Goal: Task Accomplishment & Management: Use online tool/utility

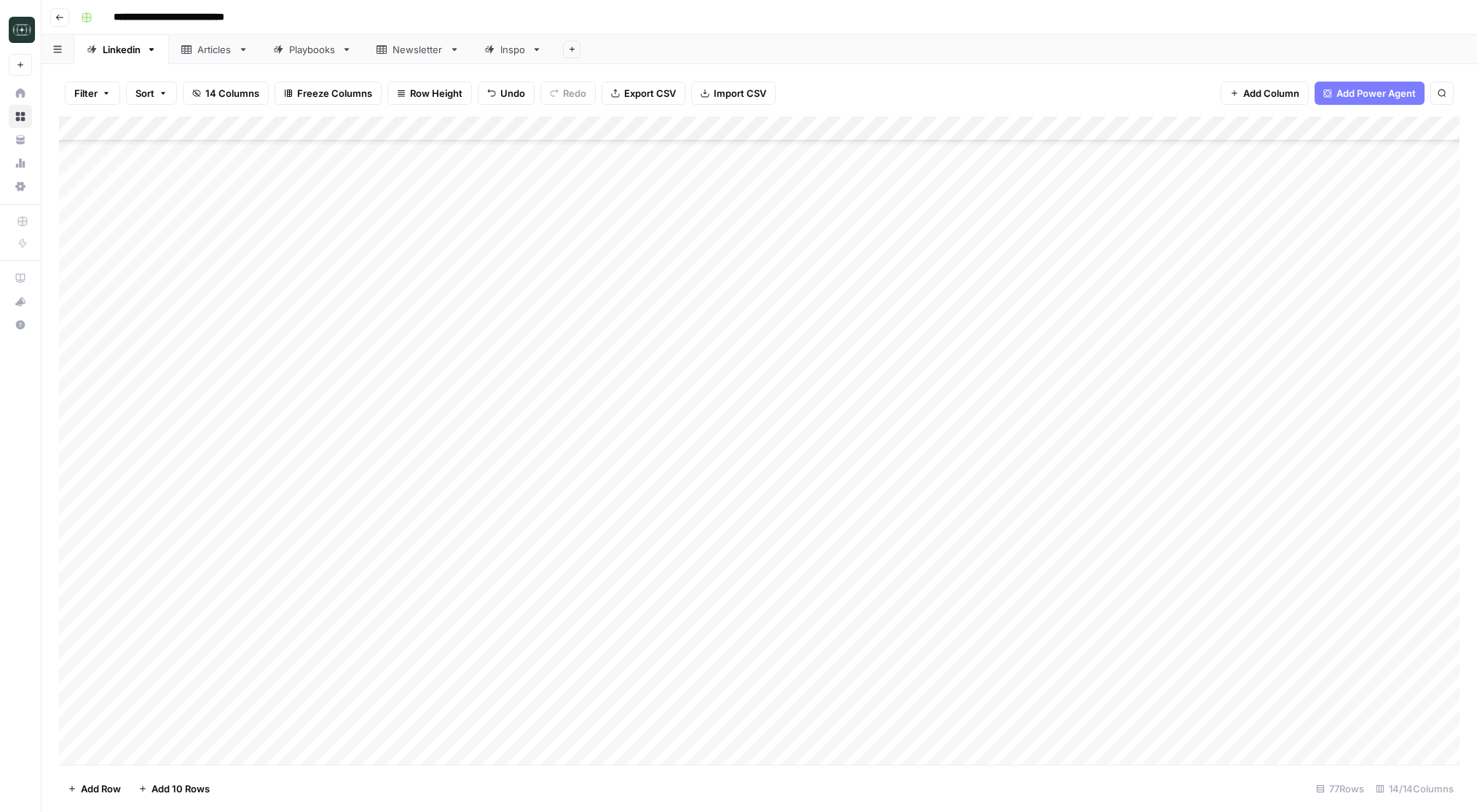
scroll to position [1306, 0]
click at [213, 727] on div "Add Column" at bounding box center [760, 440] width 1400 height 648
click at [230, 729] on div "Add Column" at bounding box center [760, 440] width 1400 height 648
click at [230, 729] on textarea at bounding box center [225, 729] width 233 height 20
type textarea "**********"
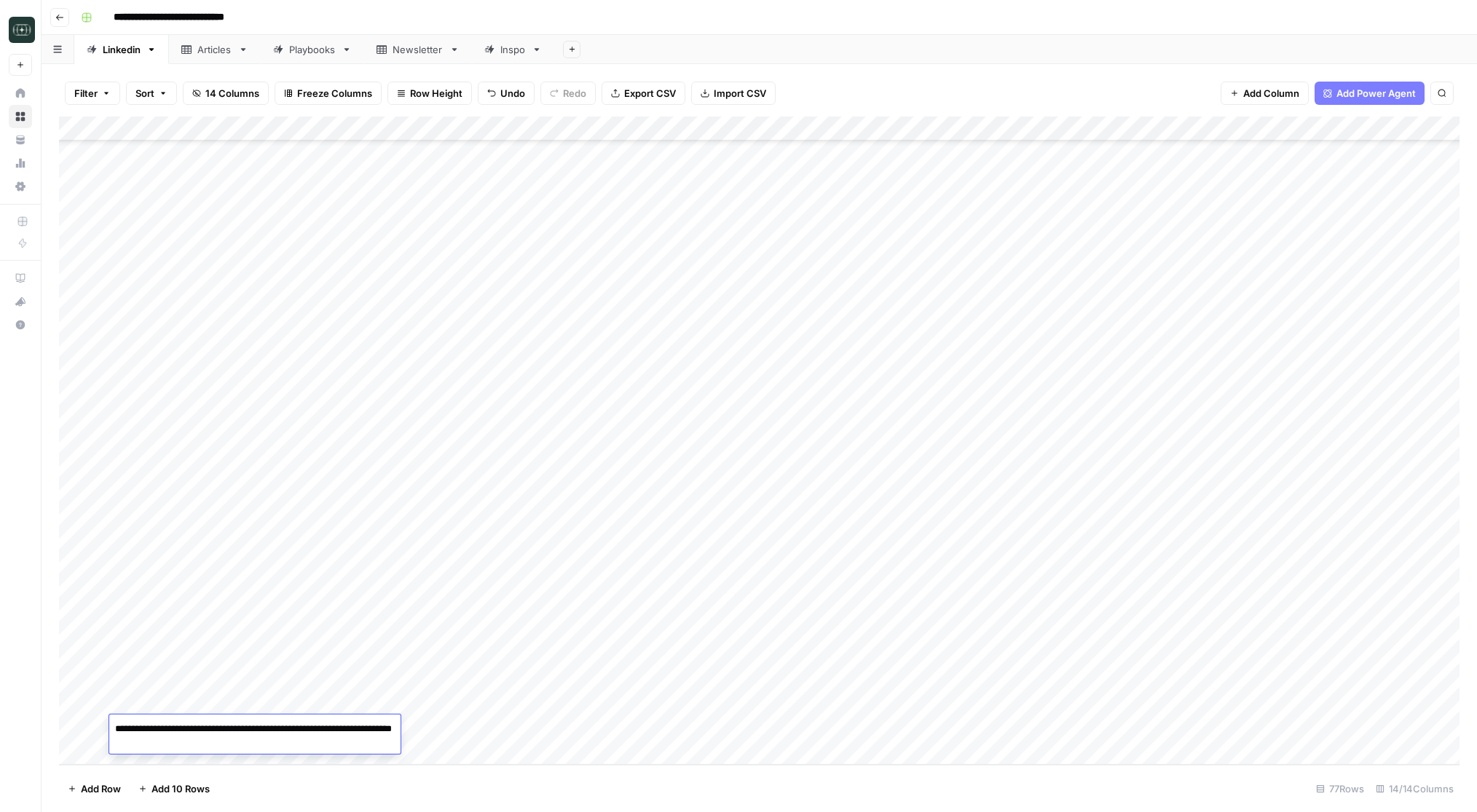
click at [440, 747] on div "Add Column" at bounding box center [760, 440] width 1400 height 648
click at [470, 706] on div "Add Column" at bounding box center [760, 440] width 1400 height 648
type textarea "**********"
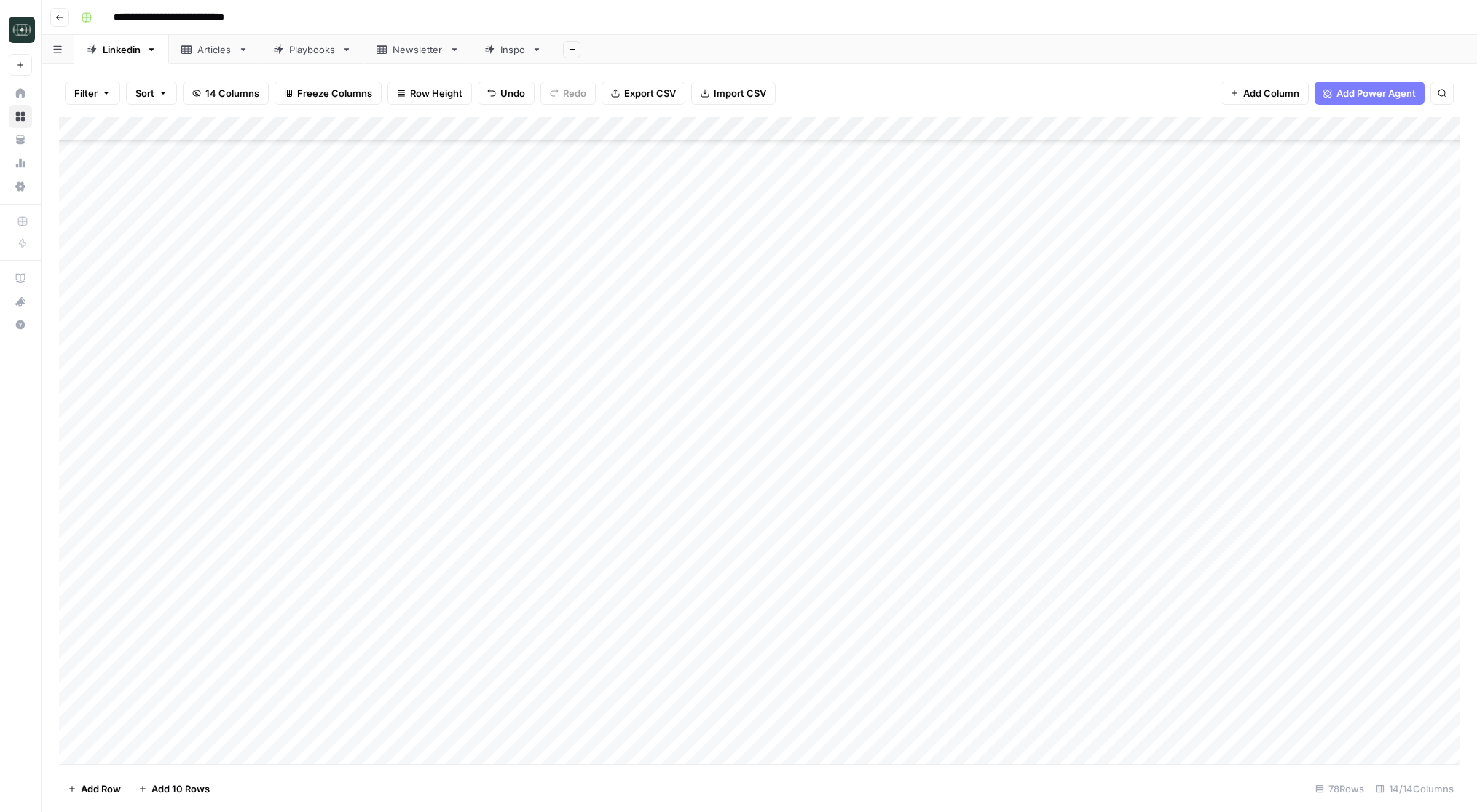
click at [663, 792] on footer "Add Row Add 10 Rows 78 Rows 14/14 Columns" at bounding box center [760, 788] width 1400 height 47
click at [639, 722] on div "Add Column" at bounding box center [760, 440] width 1400 height 648
click at [639, 703] on div "Add Column" at bounding box center [760, 440] width 1400 height 648
click at [640, 760] on button "Comparison" at bounding box center [642, 759] width 67 height 17
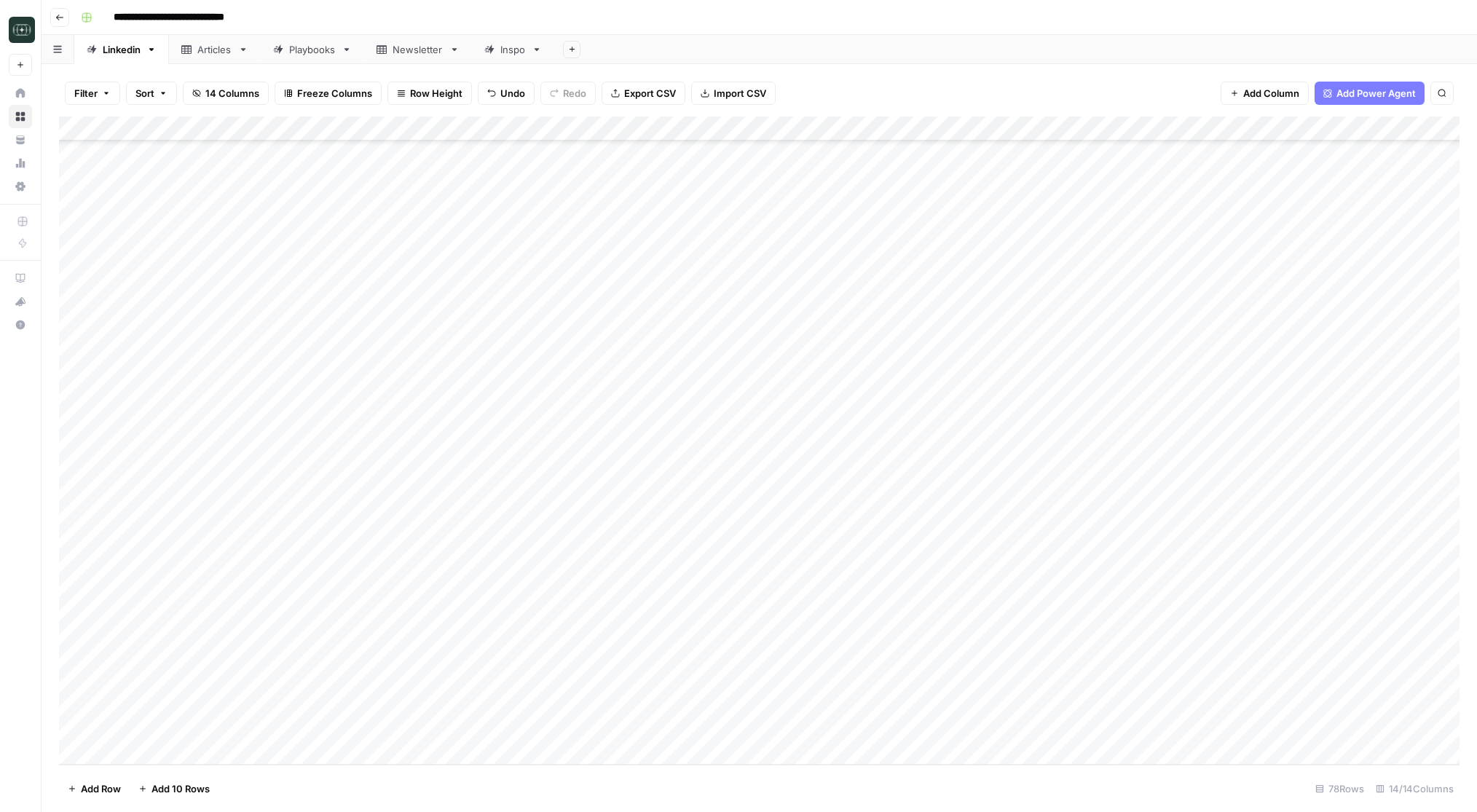
click at [719, 715] on div "Add Column" at bounding box center [760, 440] width 1400 height 648
click at [760, 785] on button "Medium ( 120-200 words)" at bounding box center [765, 785] width 128 height 17
click at [892, 701] on div "Add Column" at bounding box center [760, 440] width 1400 height 648
click at [1083, 701] on div "Add Column" at bounding box center [760, 440] width 1400 height 648
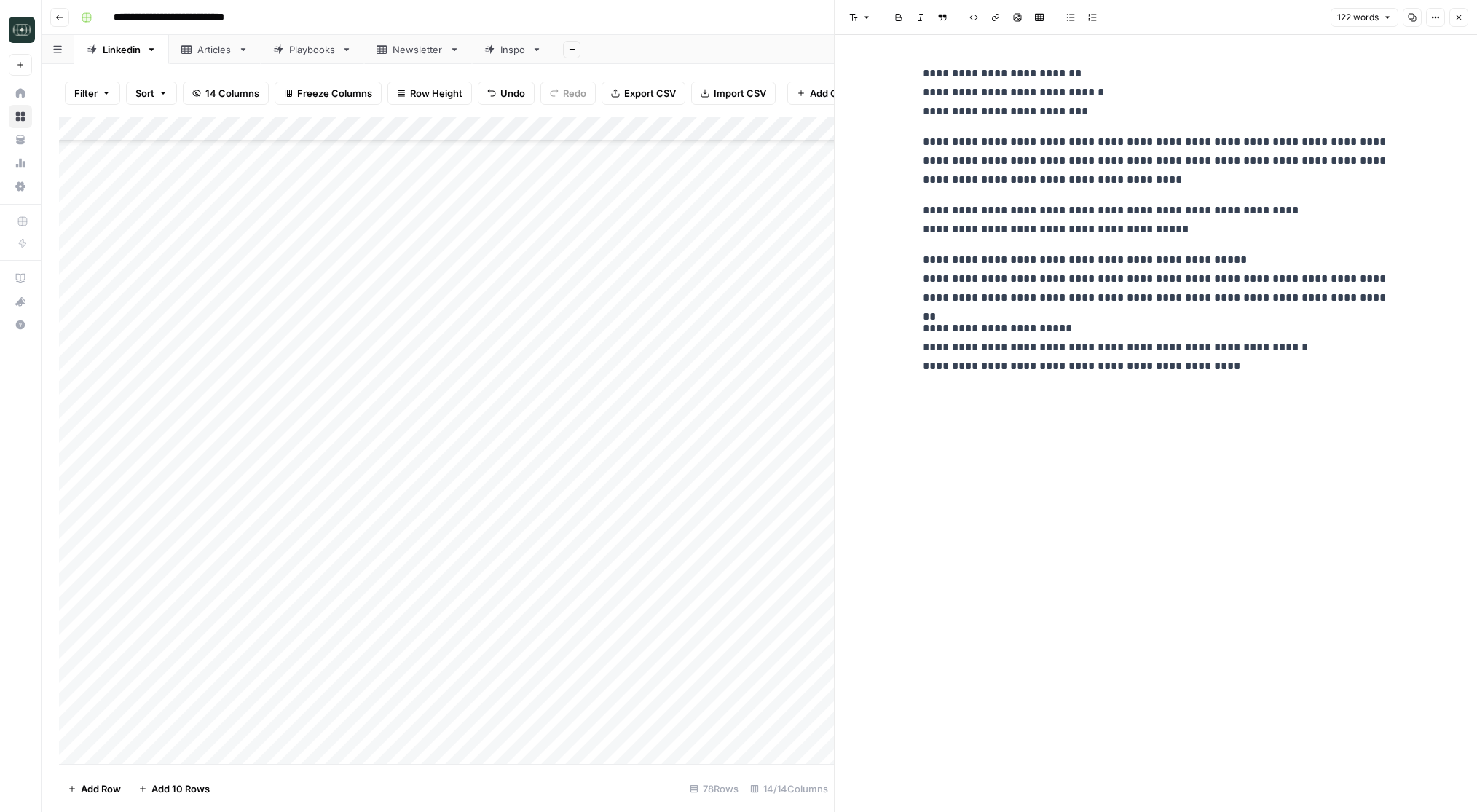
click at [1455, 15] on icon "button" at bounding box center [1459, 17] width 9 height 9
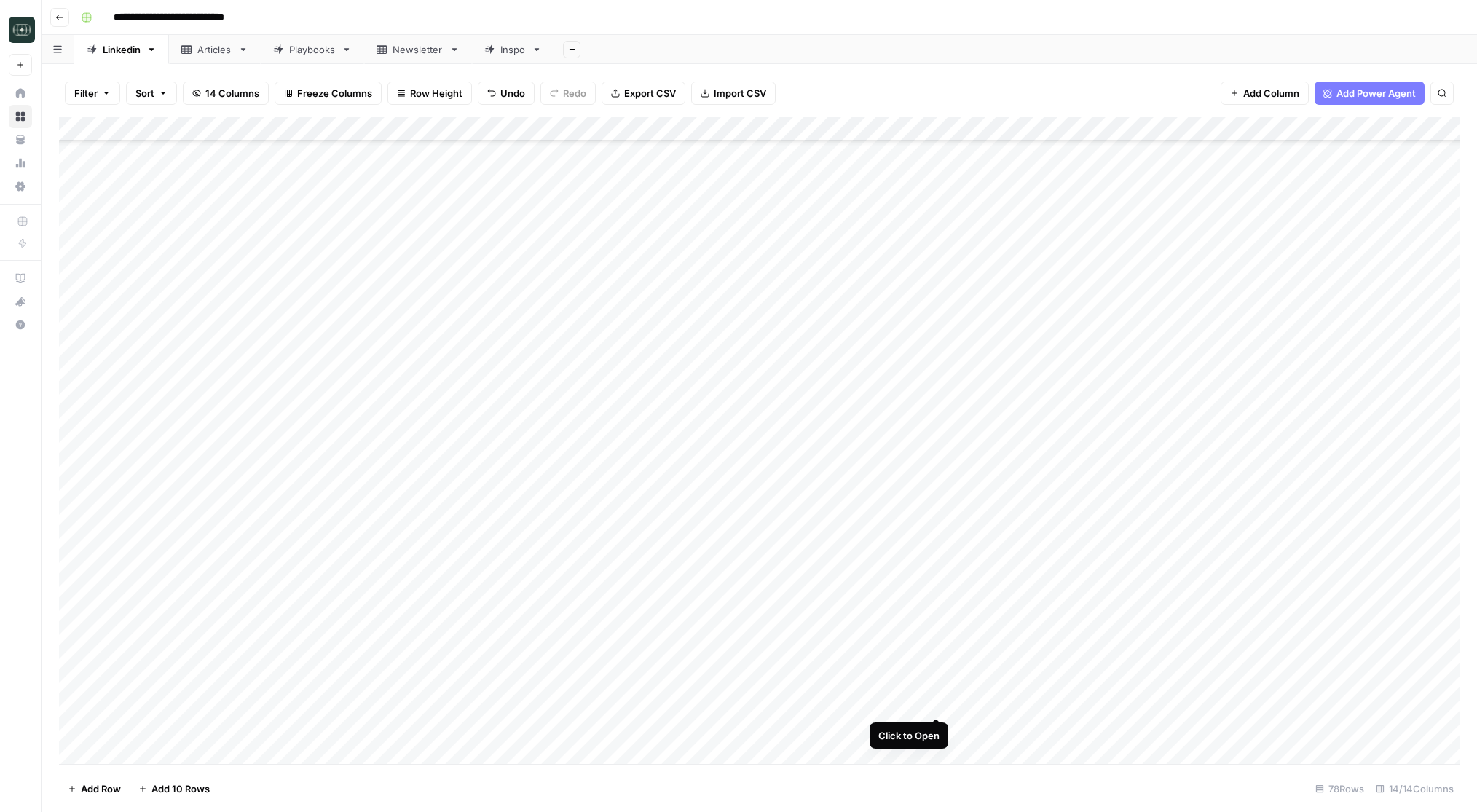
click at [935, 702] on div "Add Column" at bounding box center [760, 440] width 1400 height 648
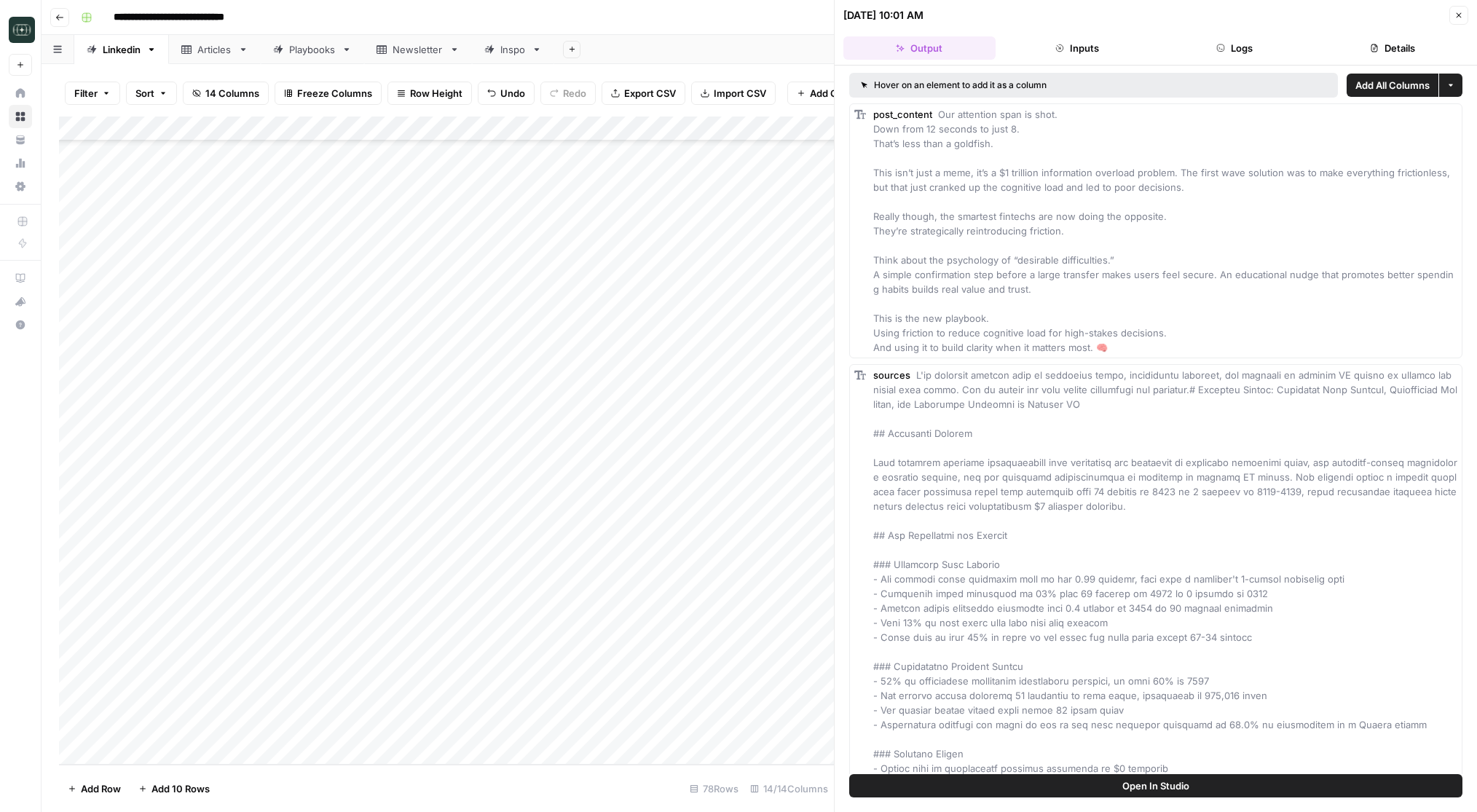
click at [1103, 37] on button "Inputs" at bounding box center [1077, 47] width 153 height 23
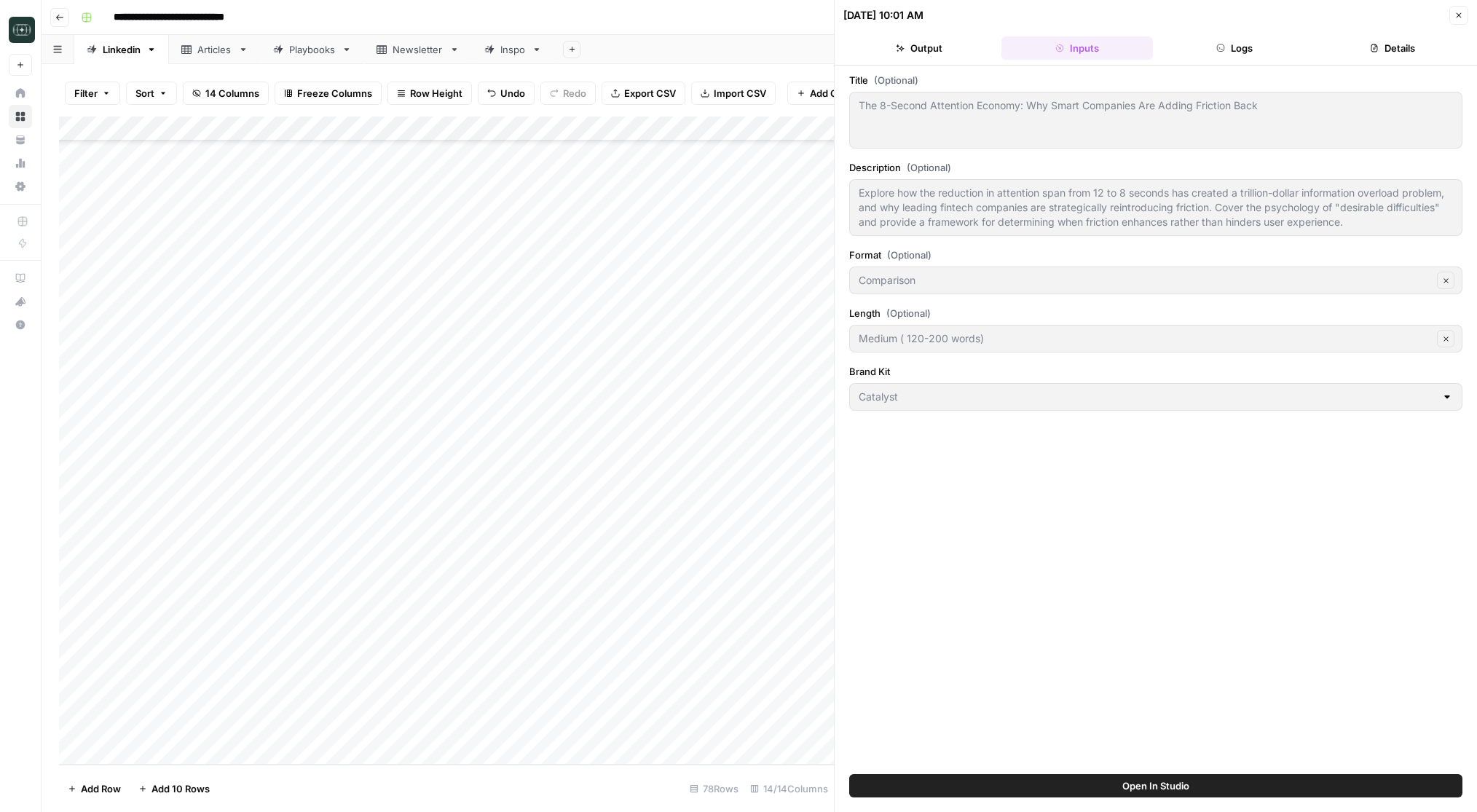
click at [1201, 48] on button "Logs" at bounding box center [1234, 47] width 153 height 23
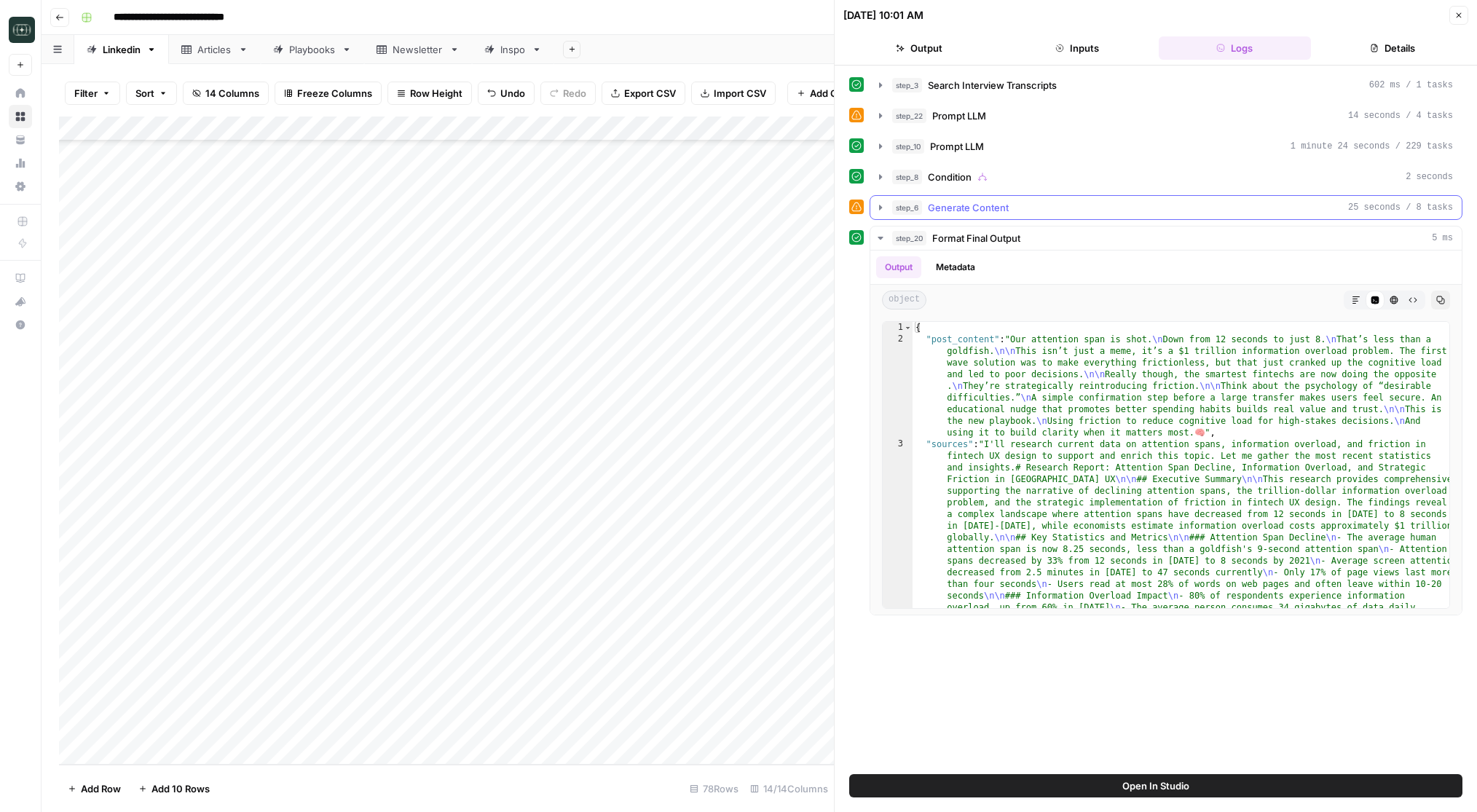
click at [884, 208] on icon "button" at bounding box center [880, 208] width 12 height 12
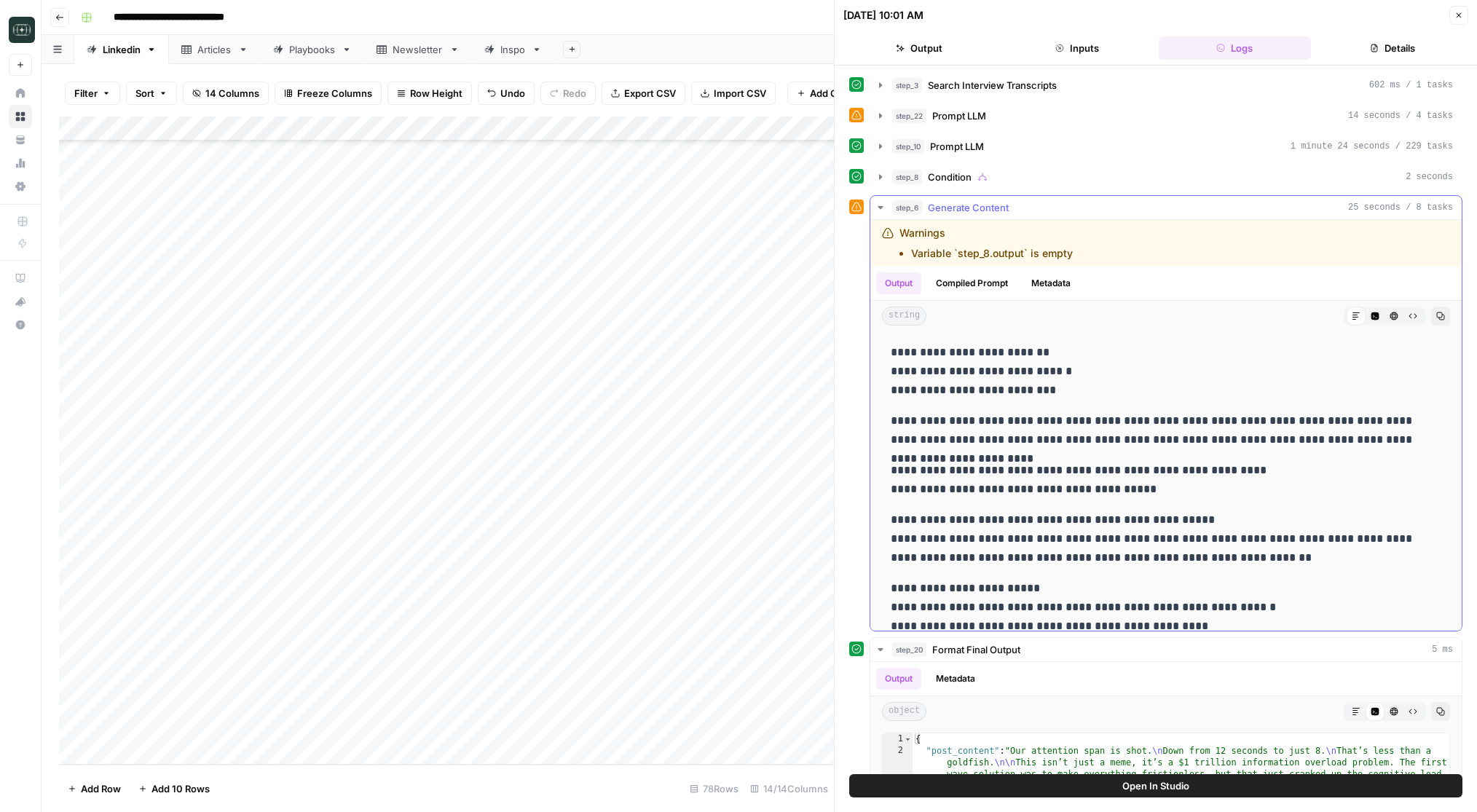
click at [884, 208] on icon "button" at bounding box center [880, 208] width 12 height 12
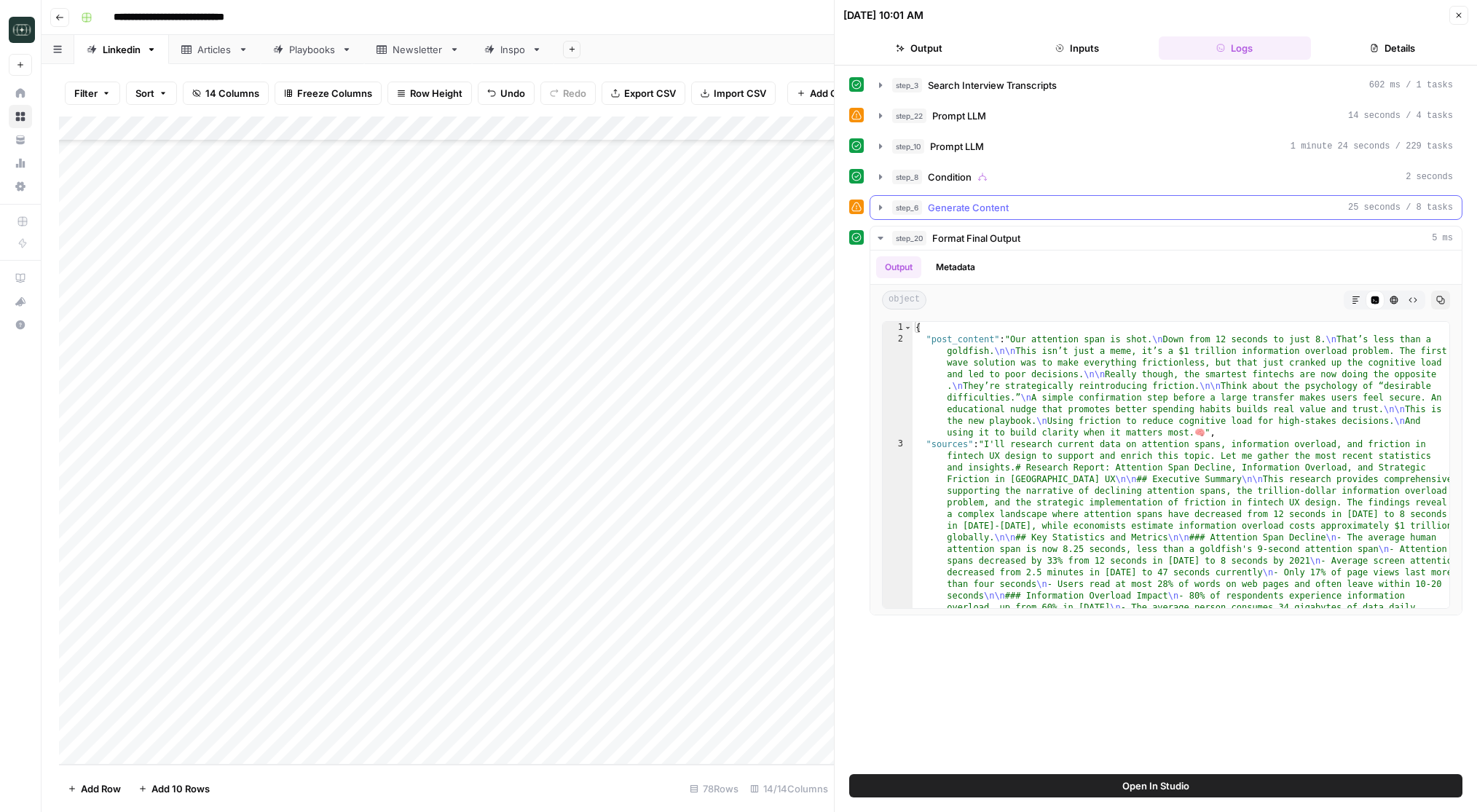
click at [884, 208] on icon "button" at bounding box center [880, 208] width 12 height 12
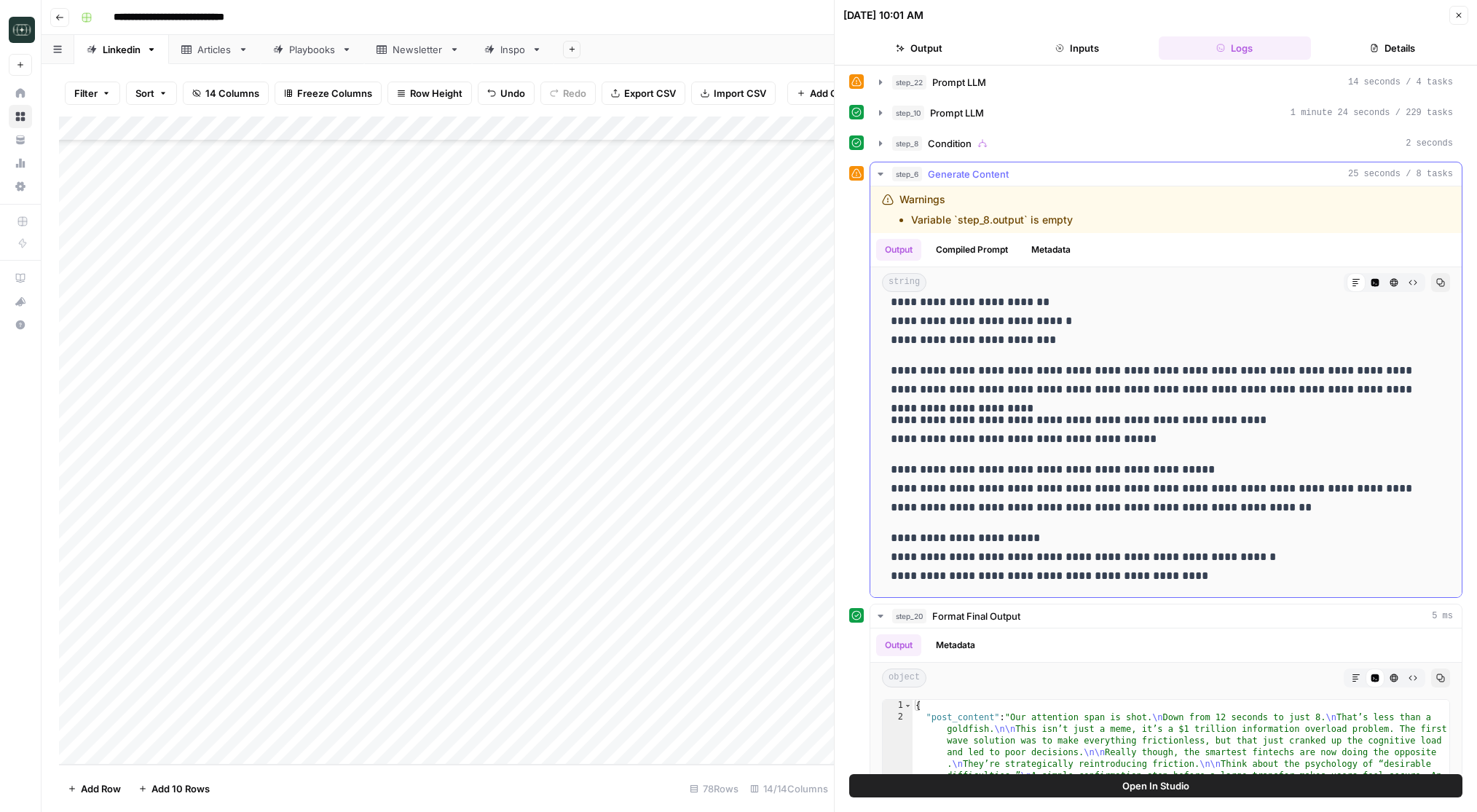
scroll to position [39, 0]
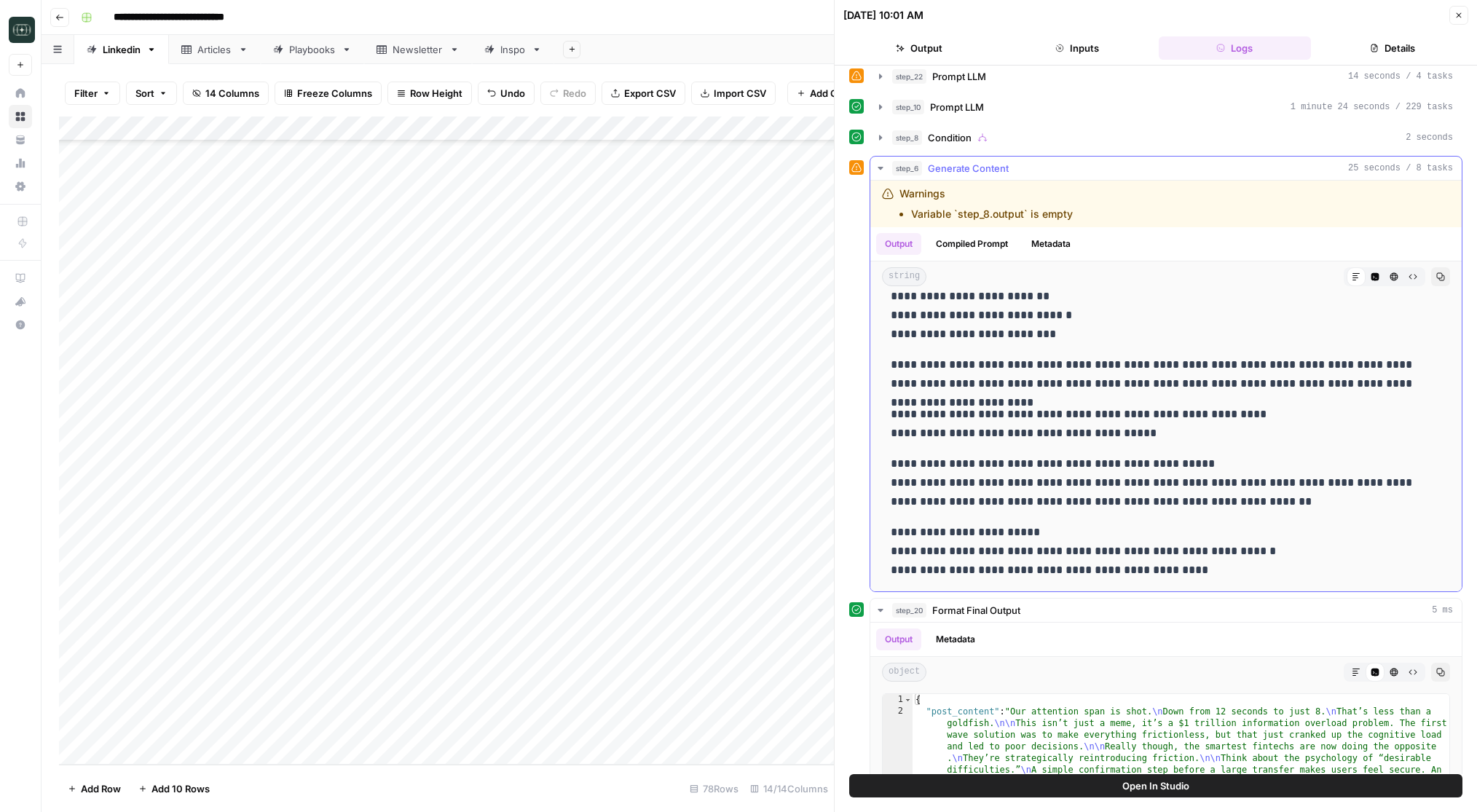
click at [885, 165] on icon "button" at bounding box center [880, 168] width 12 height 12
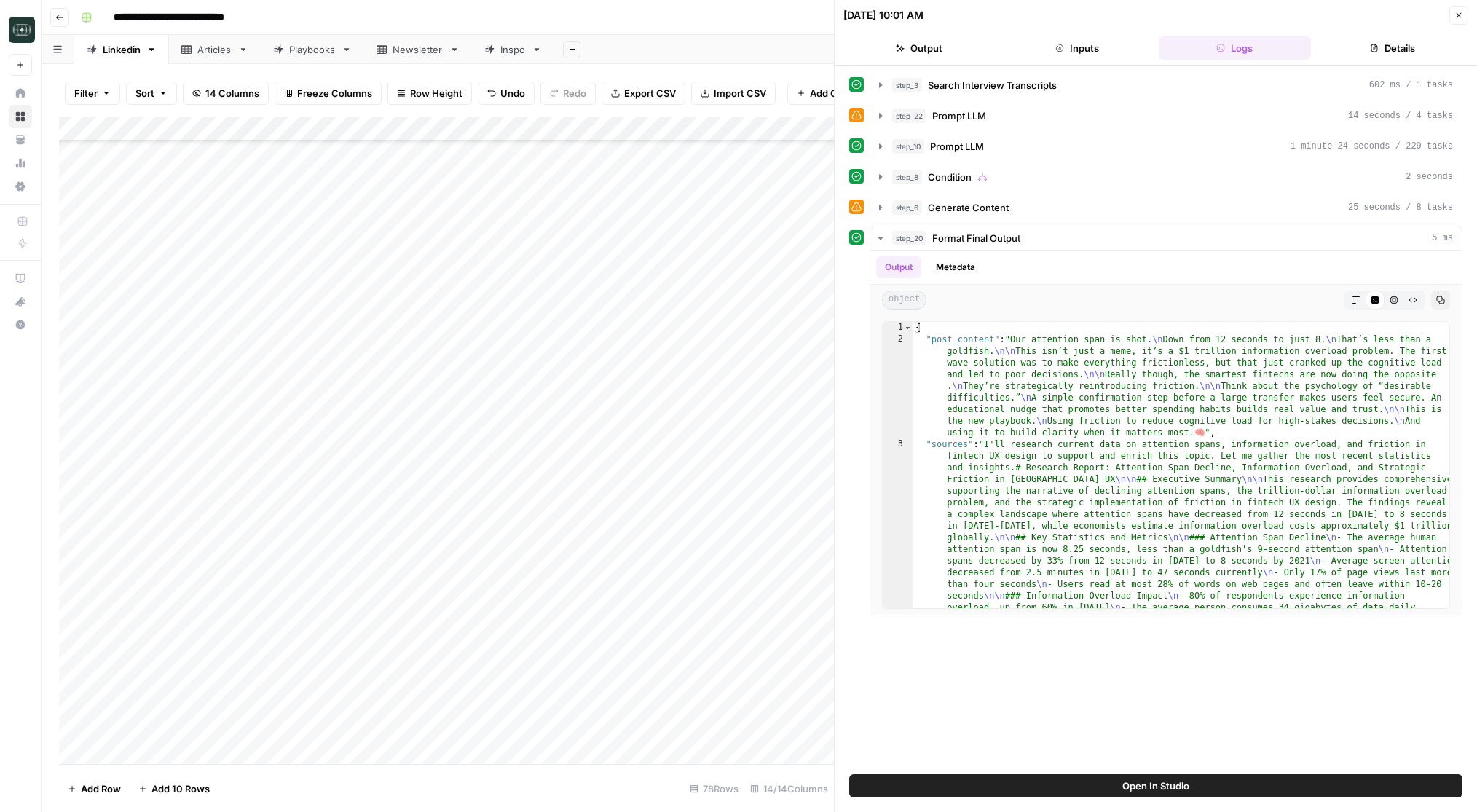
click at [454, 705] on div "Add Column" at bounding box center [446, 440] width 775 height 648
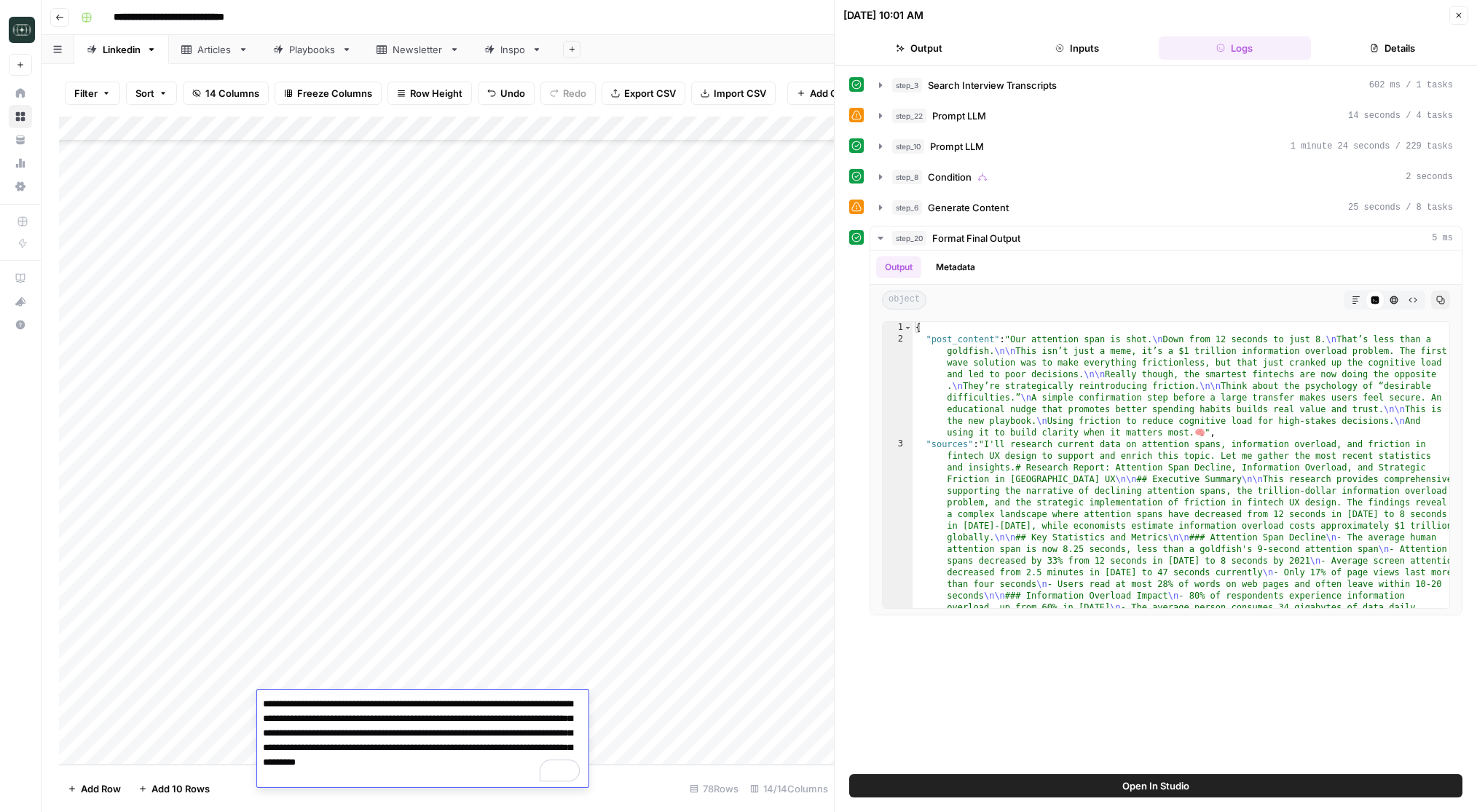
click at [418, 588] on div "Add Column" at bounding box center [446, 440] width 775 height 648
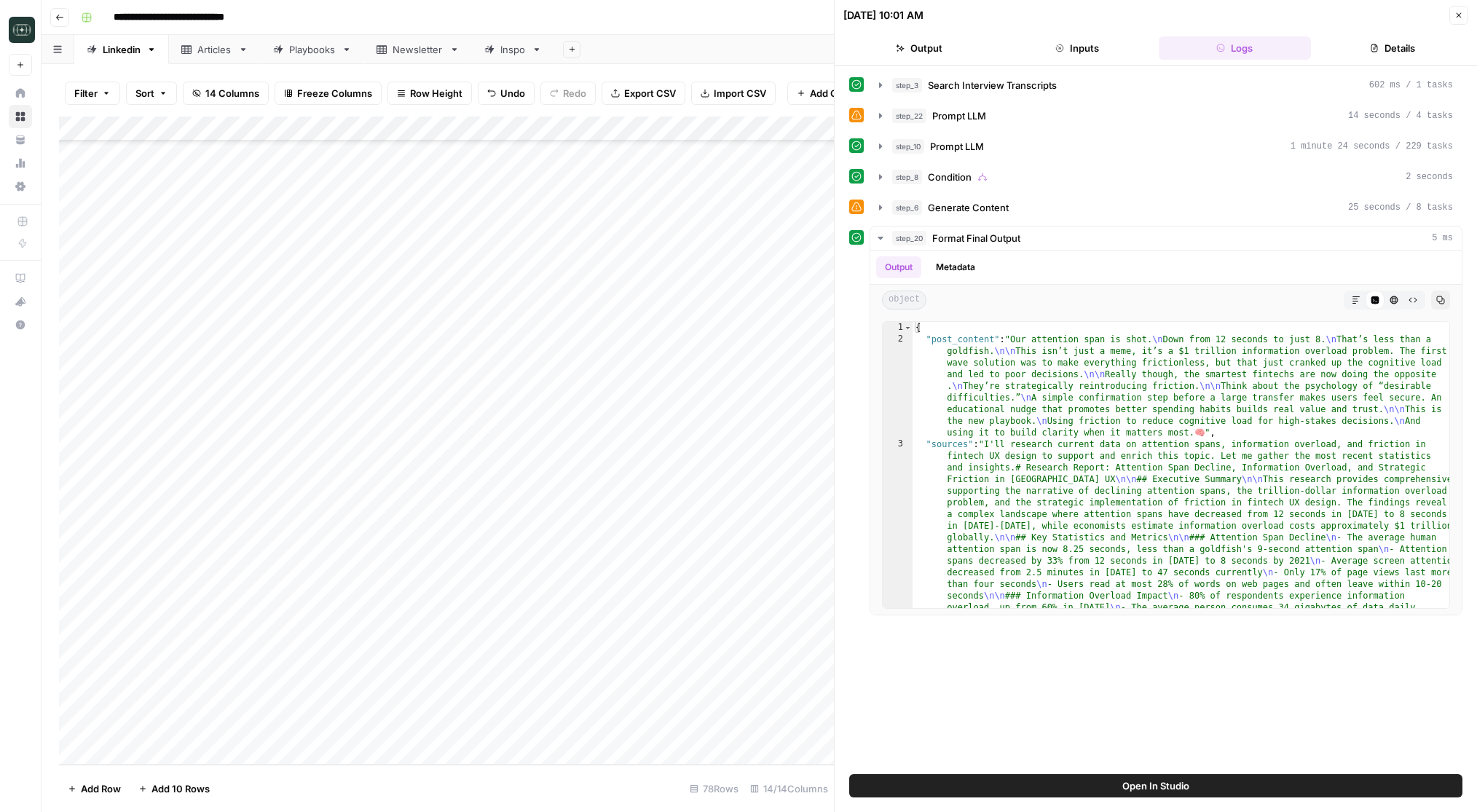
click at [332, 725] on div "Add Column" at bounding box center [446, 440] width 775 height 648
click at [362, 733] on div "Add Column" at bounding box center [446, 440] width 775 height 648
type textarea "**********"
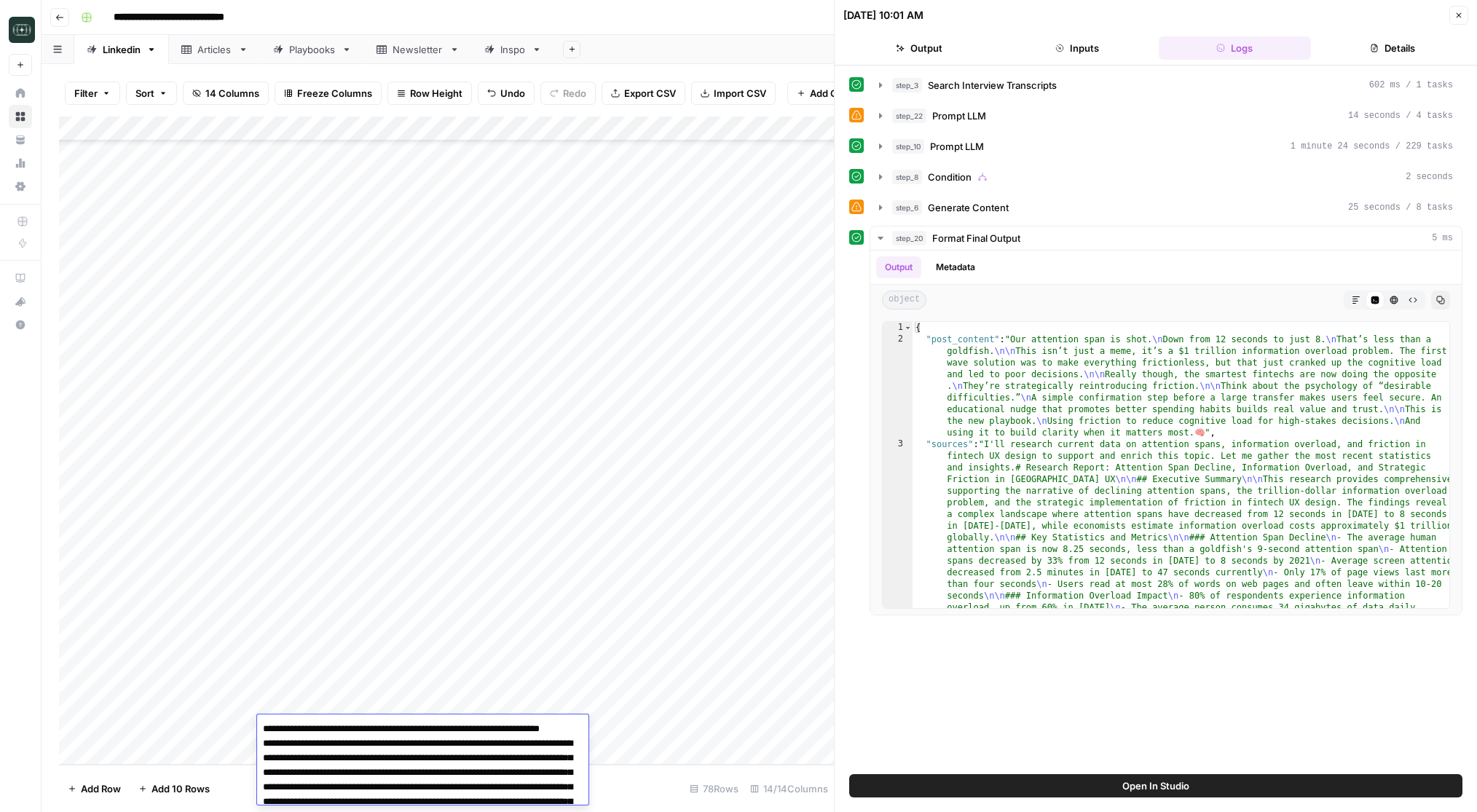
scroll to position [133, 0]
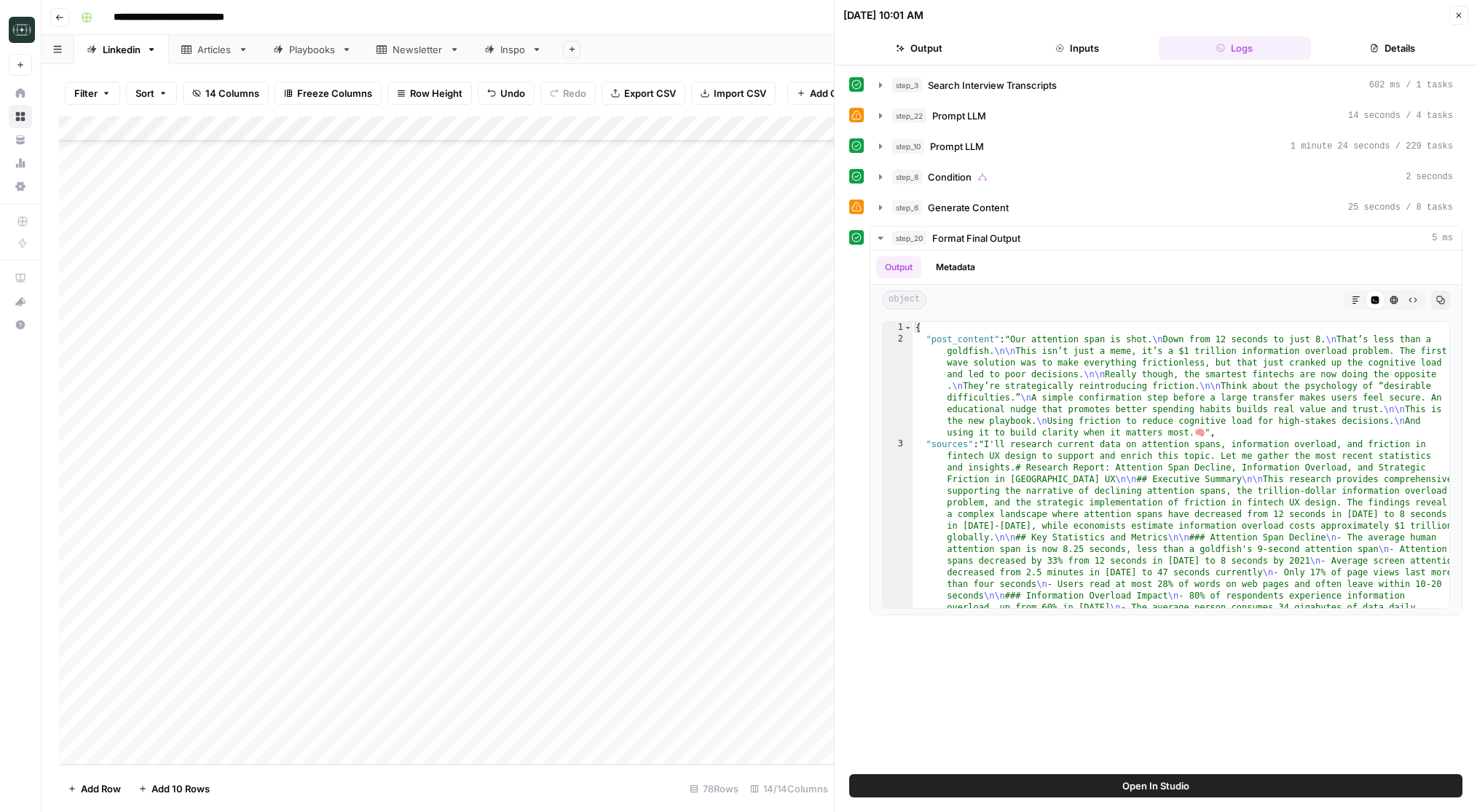
click at [615, 735] on div "Add Column" at bounding box center [446, 440] width 775 height 648
click at [632, 777] on button "Comparison" at bounding box center [642, 783] width 67 height 17
click at [709, 730] on div "Add Column" at bounding box center [446, 440] width 775 height 648
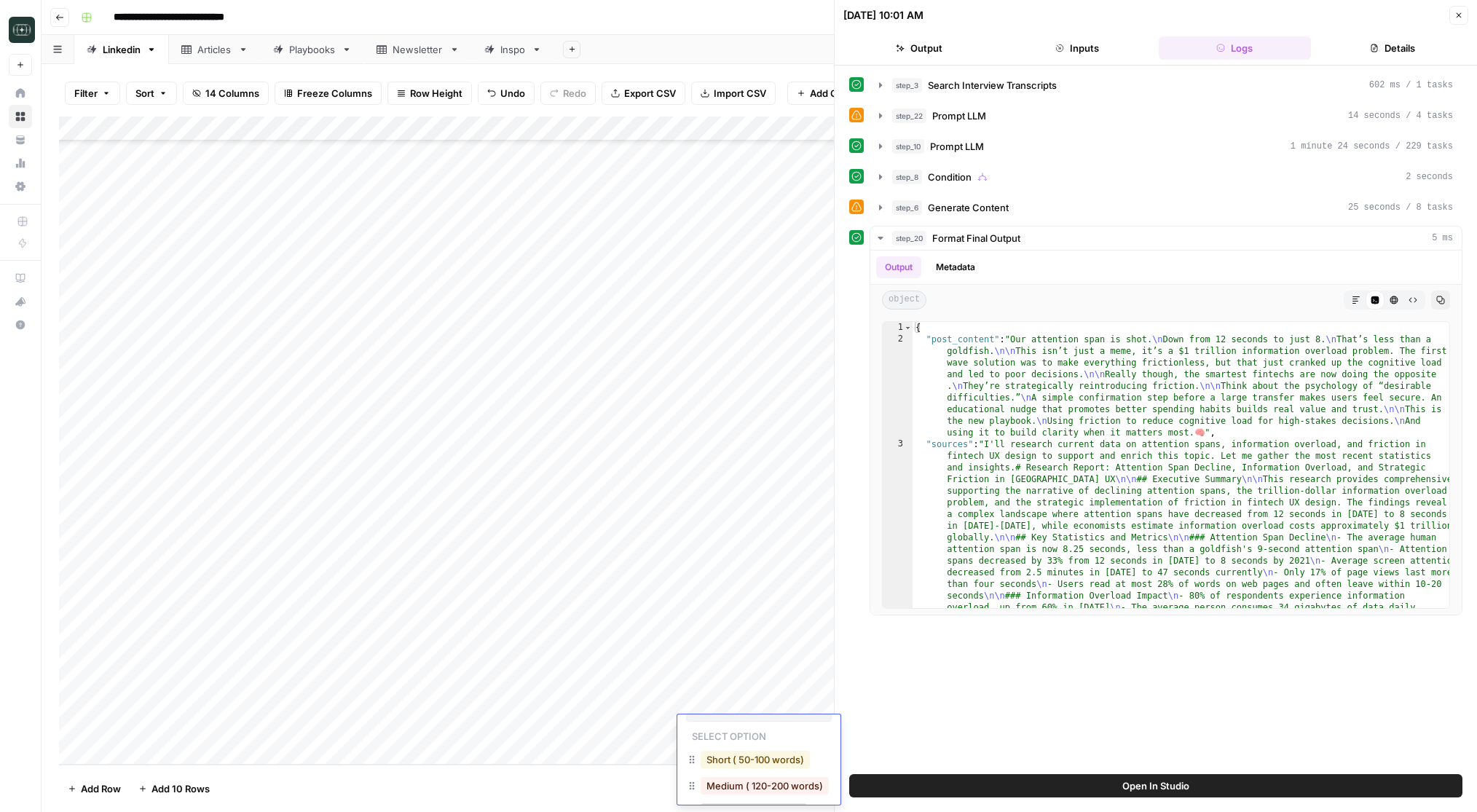
scroll to position [35, 0]
click at [735, 774] on button "Medium ( 120-200 words)" at bounding box center [765, 775] width 128 height 17
click at [1460, 15] on icon "button" at bounding box center [1459, 15] width 5 height 5
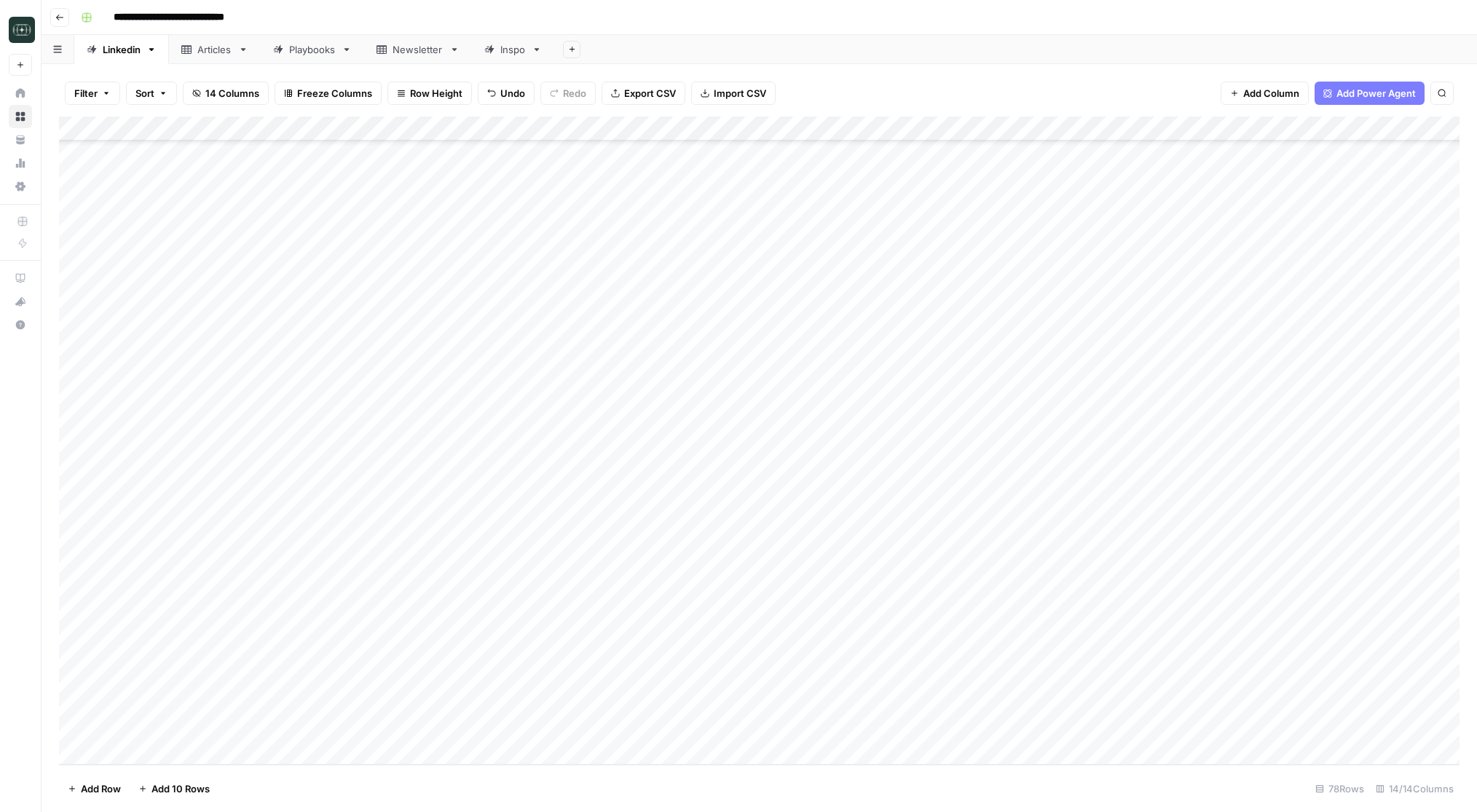
click at [920, 732] on div "Add Column" at bounding box center [760, 440] width 1400 height 648
click at [1084, 727] on div "Add Column" at bounding box center [760, 440] width 1400 height 648
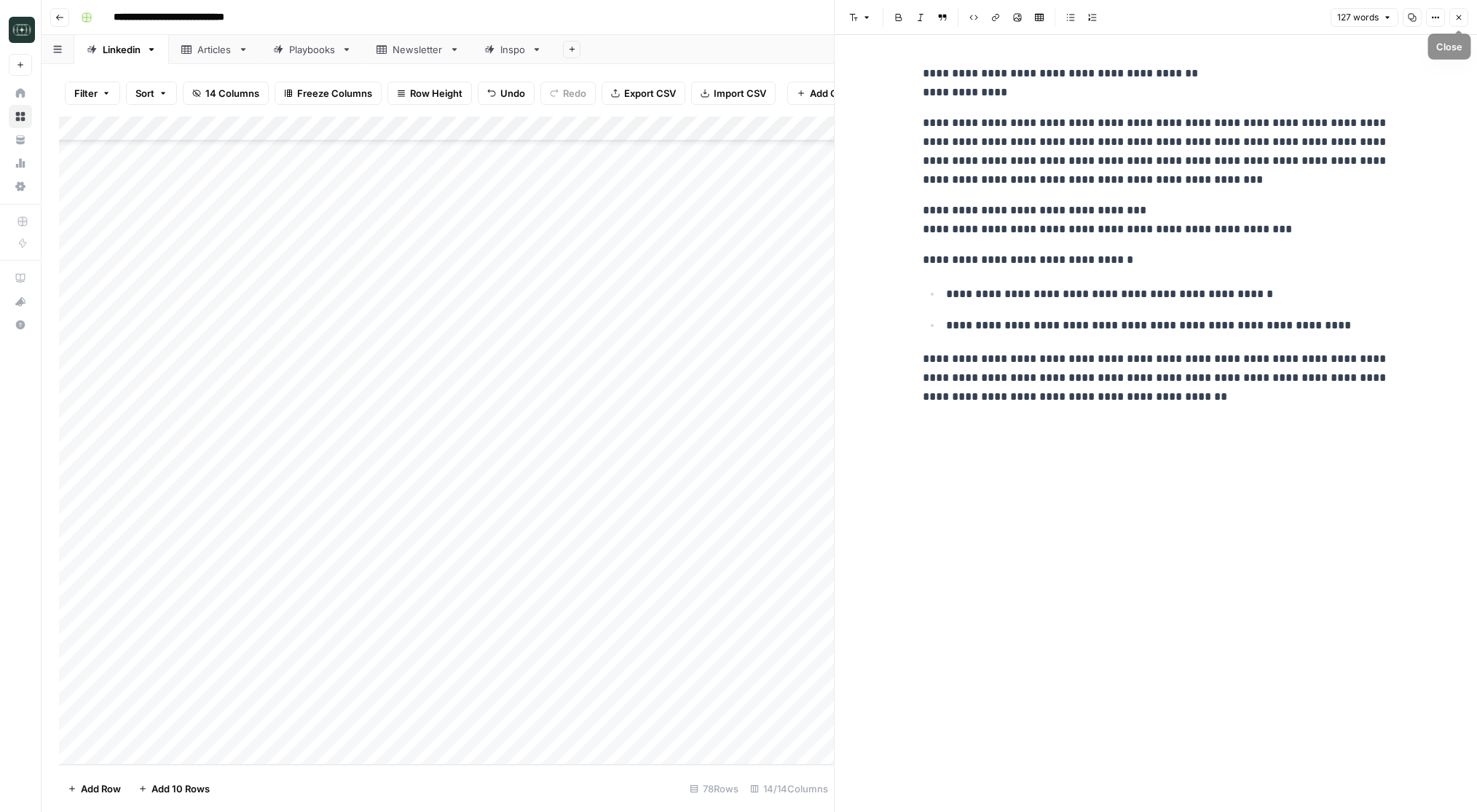
click at [1458, 15] on icon "button" at bounding box center [1459, 17] width 9 height 9
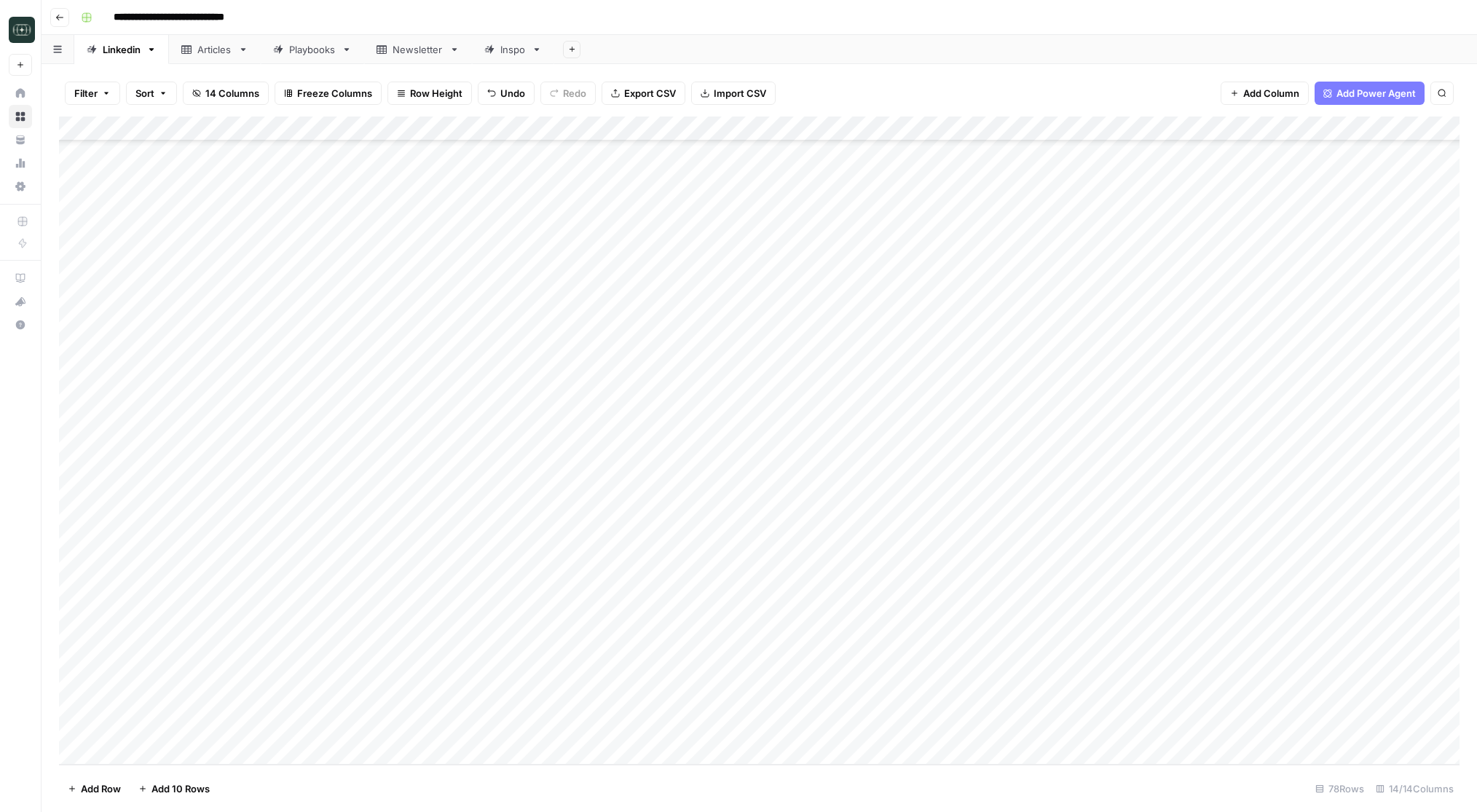
click at [721, 727] on div "Add Column" at bounding box center [760, 440] width 1400 height 648
click at [513, 725] on div "Add Column" at bounding box center [760, 440] width 1400 height 648
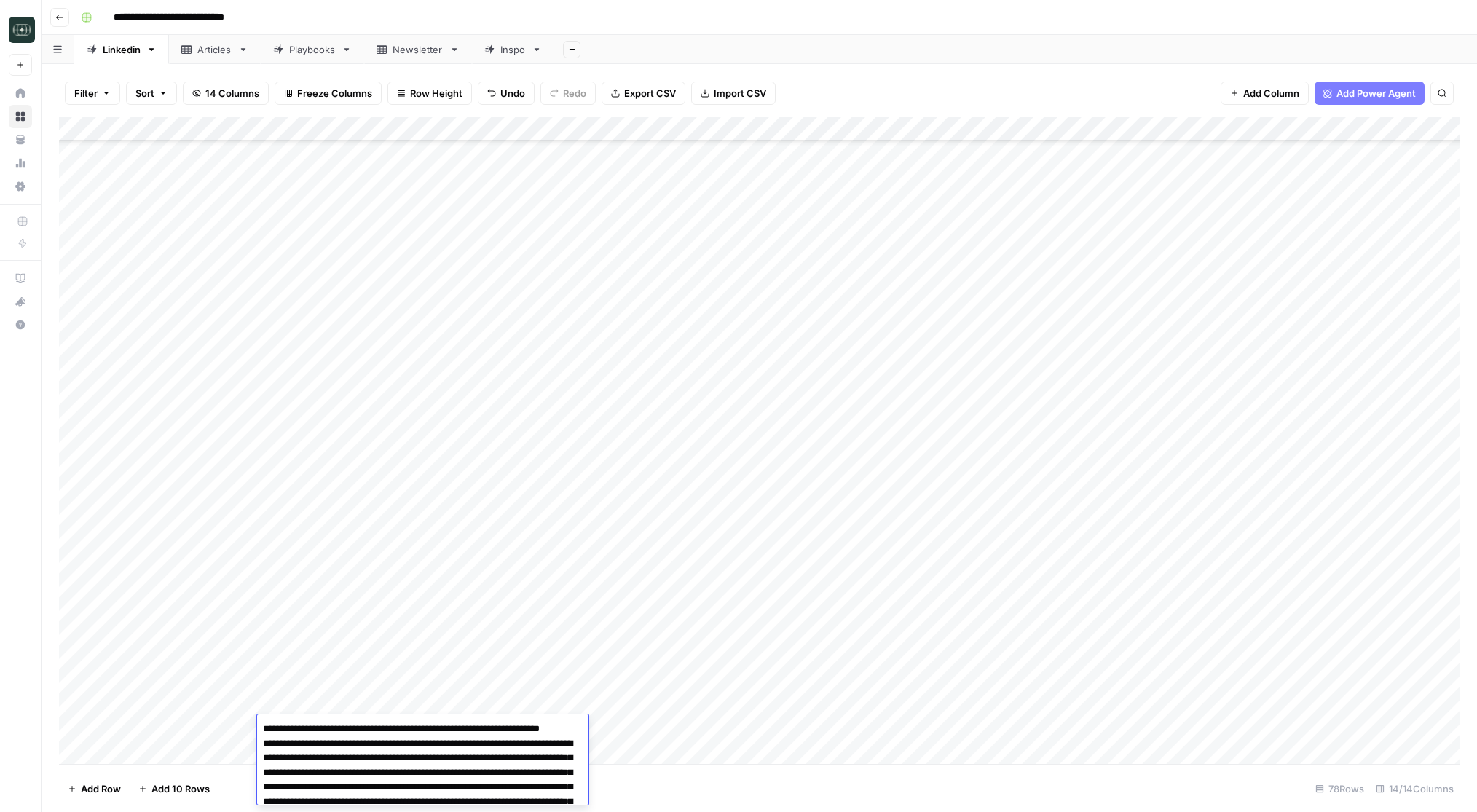
scroll to position [138, 0]
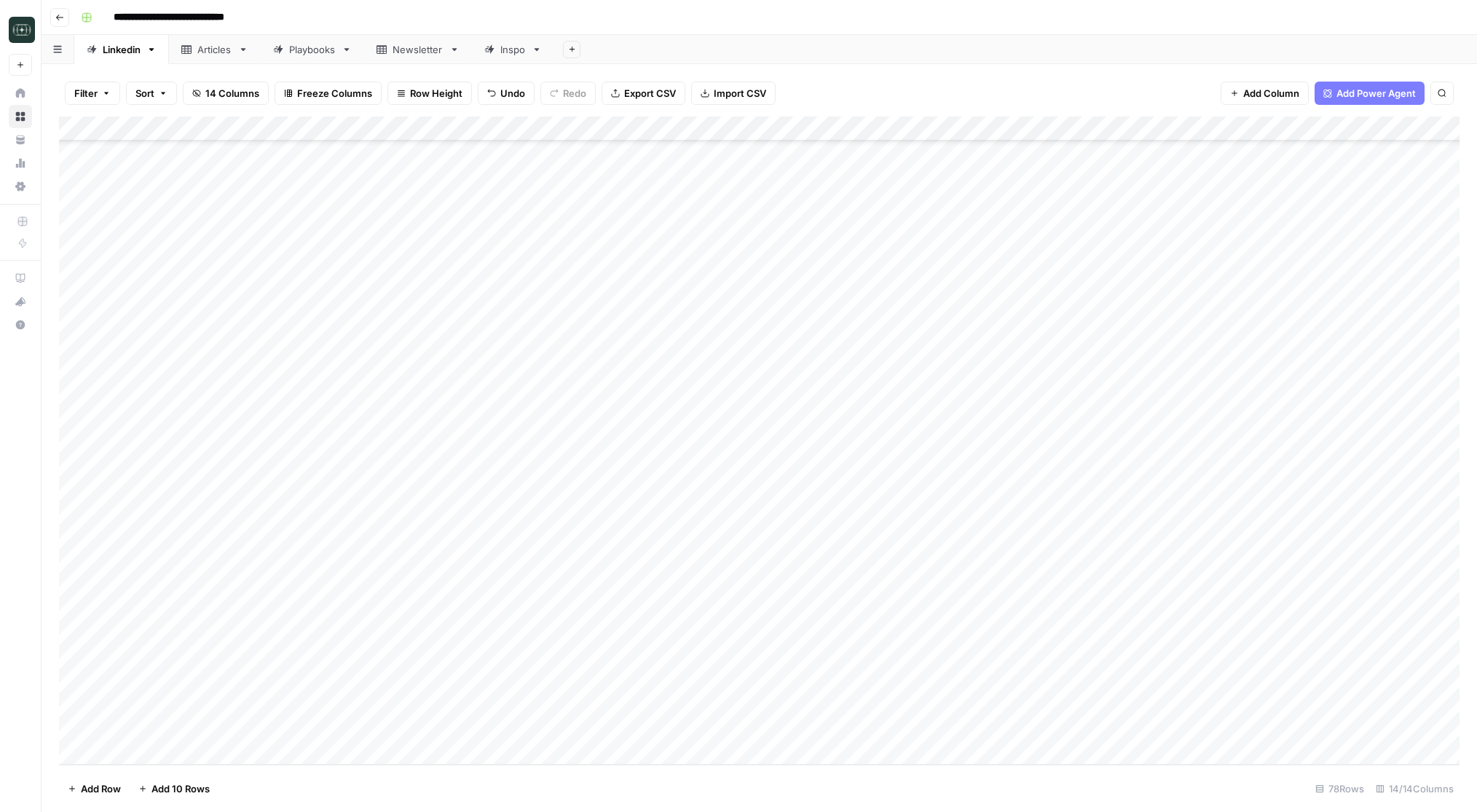
click at [628, 773] on footer "Add Row Add 10 Rows 78 Rows 14/14 Columns" at bounding box center [760, 788] width 1400 height 47
click at [536, 755] on div "Add Column" at bounding box center [760, 440] width 1400 height 648
type textarea "**********"
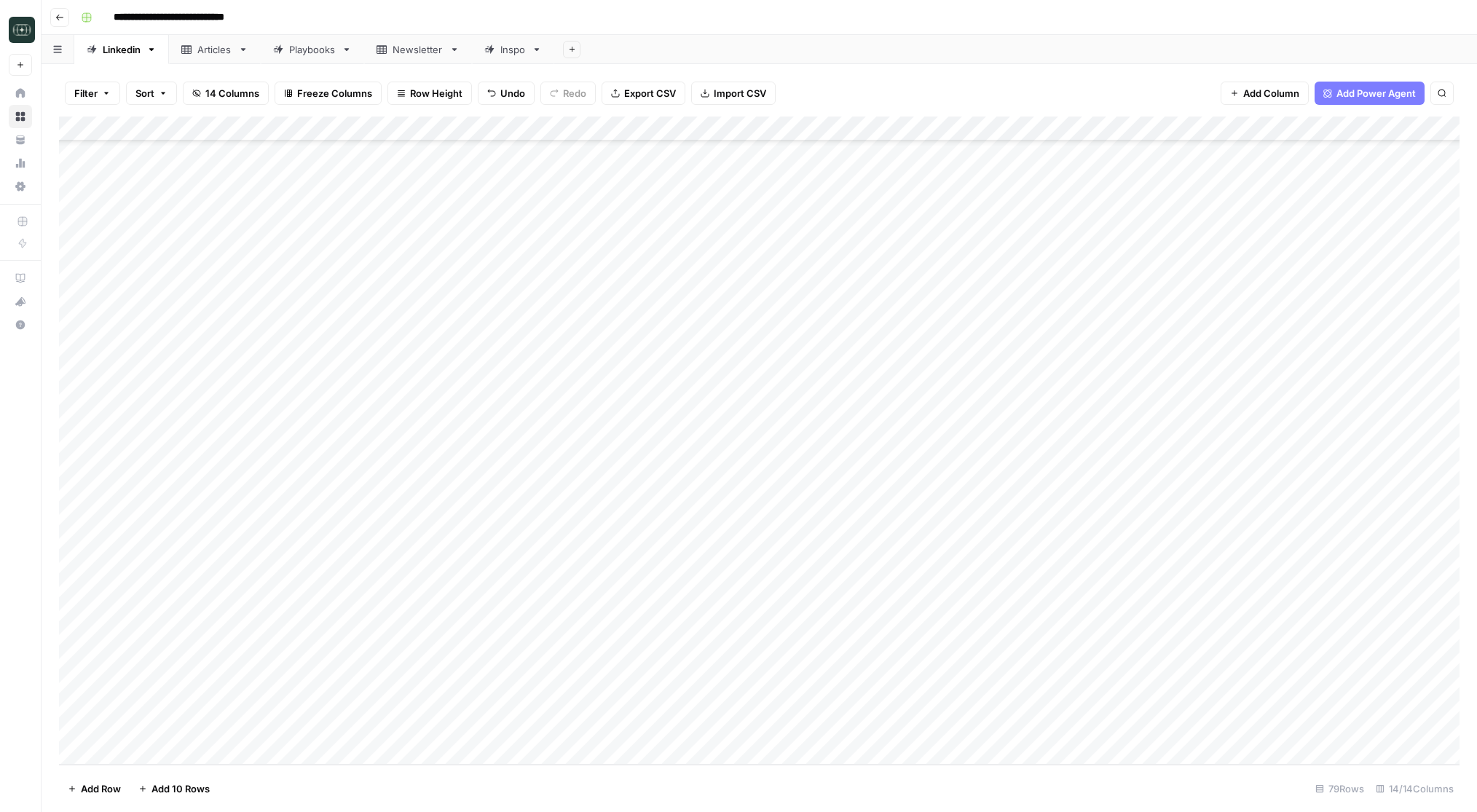
click at [635, 720] on div "Add Column" at bounding box center [760, 440] width 1400 height 648
click at [629, 798] on button "Viral" at bounding box center [625, 804] width 32 height 17
click at [725, 727] on div "Add Column" at bounding box center [760, 440] width 1400 height 648
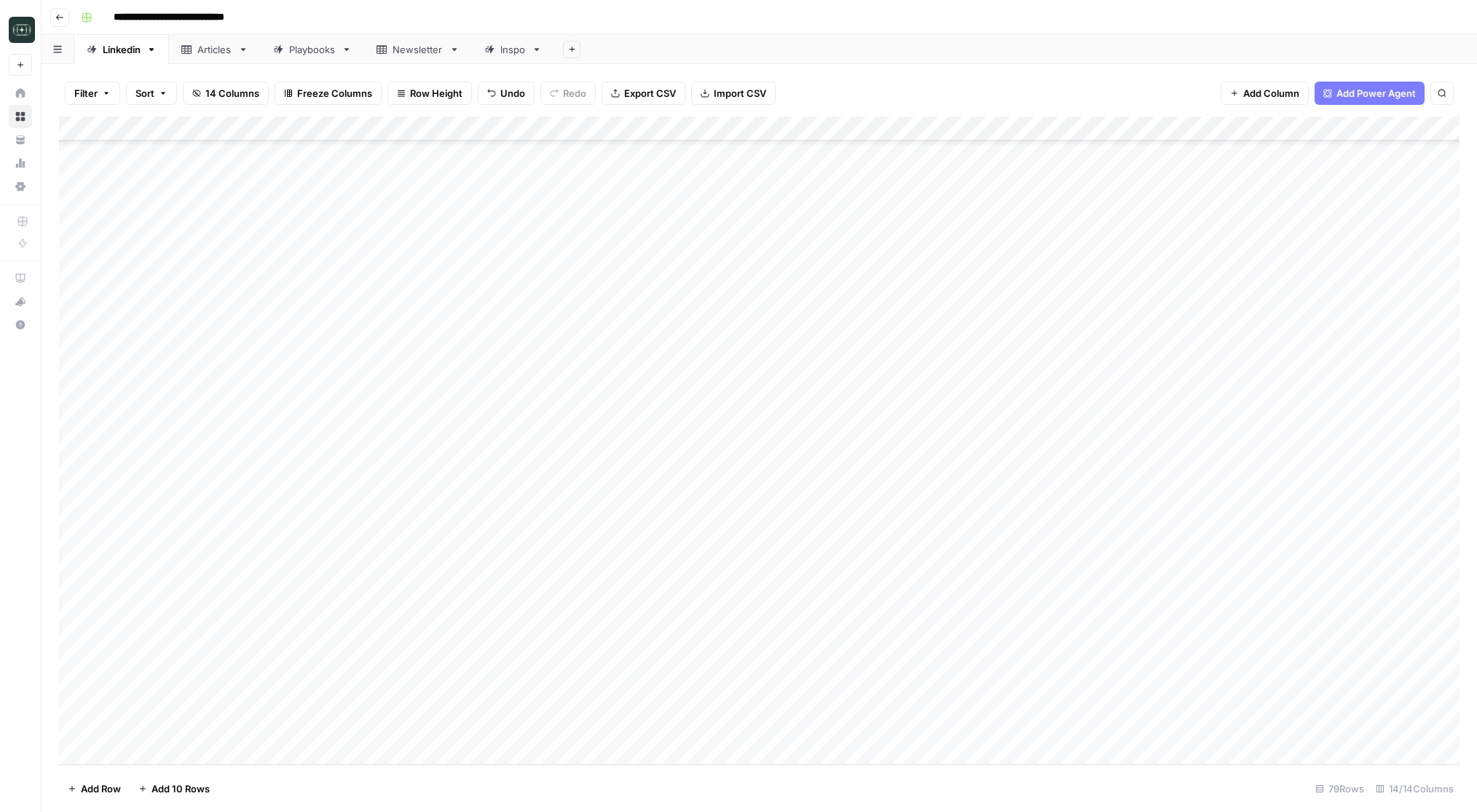
click at [725, 727] on div "Add Column" at bounding box center [760, 440] width 1400 height 648
click at [745, 780] on button "Long (210-300 word)" at bounding box center [754, 778] width 107 height 17
click at [874, 733] on div "Add Column" at bounding box center [760, 440] width 1400 height 648
click at [186, 746] on div "Add Column" at bounding box center [760, 440] width 1400 height 648
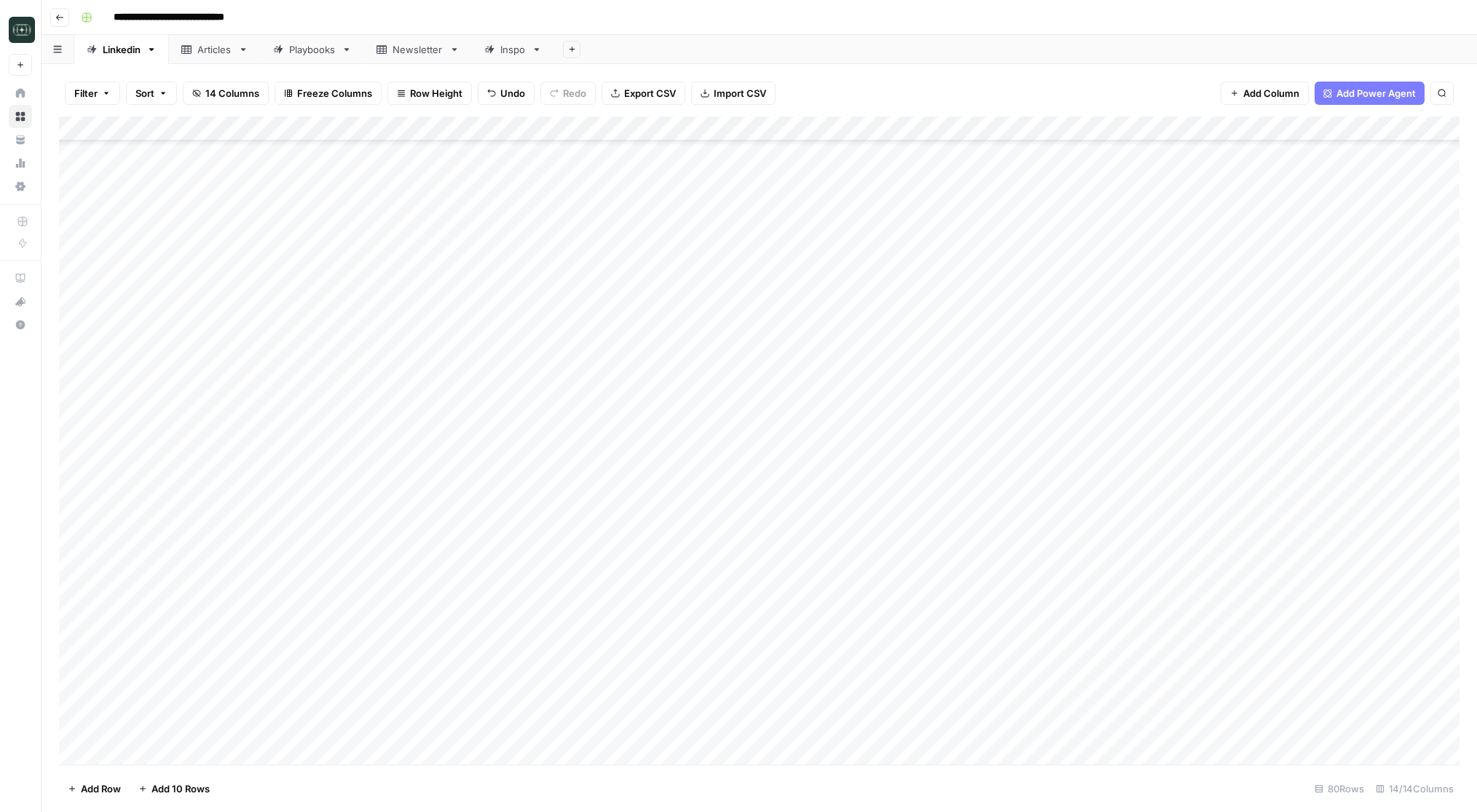
scroll to position [1381, 0]
click at [339, 725] on textarea at bounding box center [225, 729] width 233 height 20
click at [362, 733] on div "Add Column" at bounding box center [760, 440] width 1400 height 648
type textarea "**********"
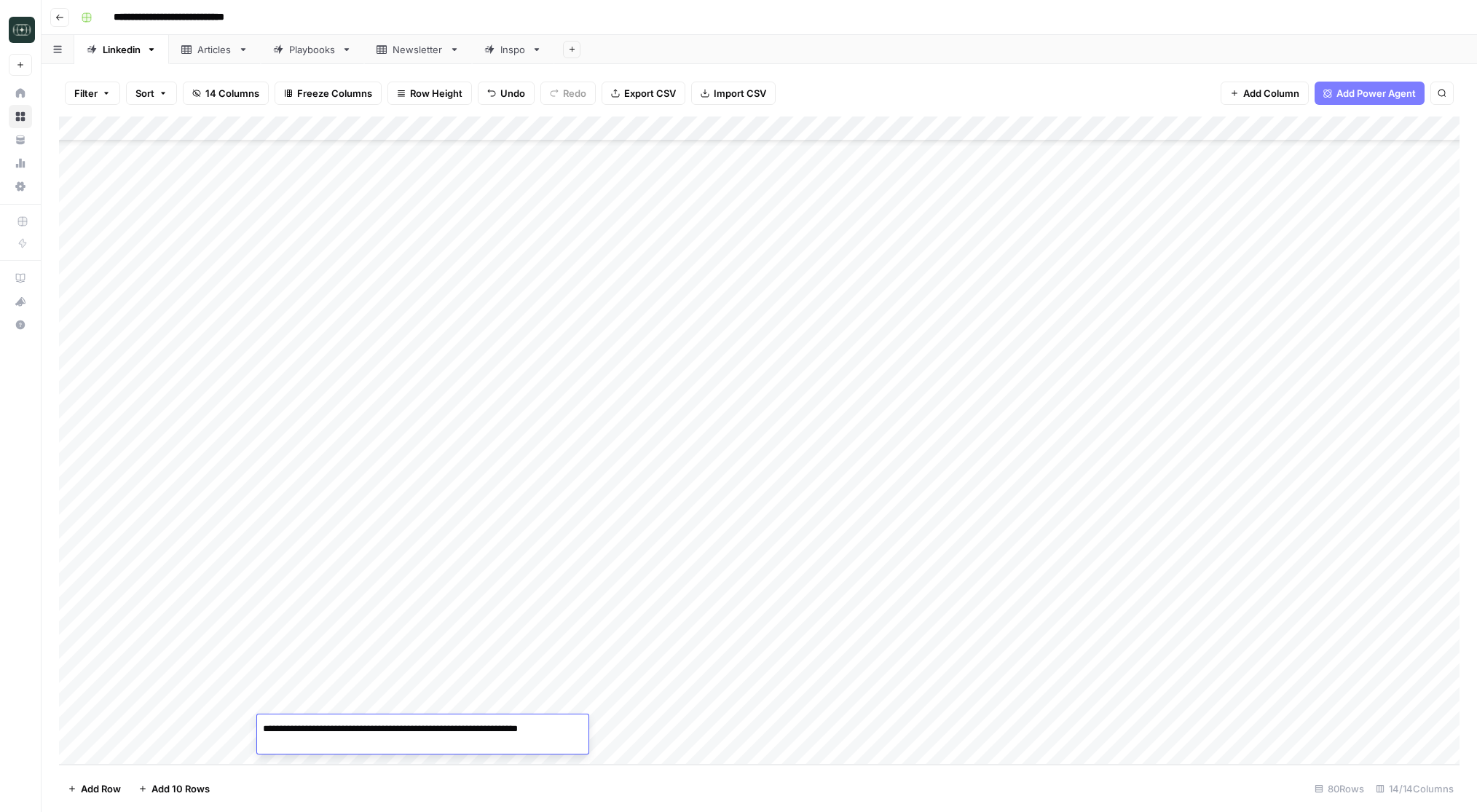
click at [619, 725] on div "Add Column" at bounding box center [760, 440] width 1400 height 648
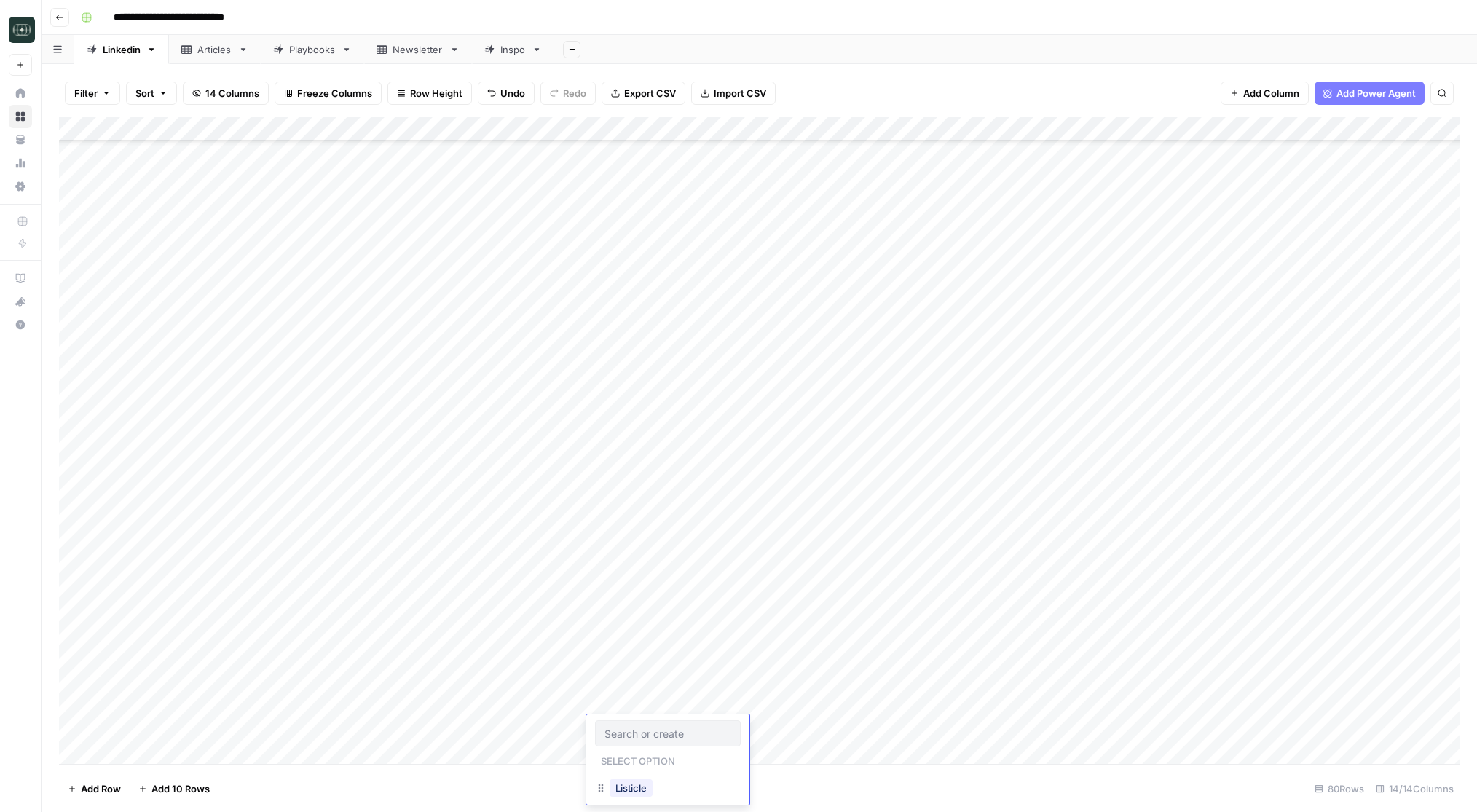
scroll to position [51, 0]
click at [635, 789] on button "Listicle" at bounding box center [630, 785] width 43 height 17
click at [759, 725] on div "Add Column" at bounding box center [760, 440] width 1400 height 648
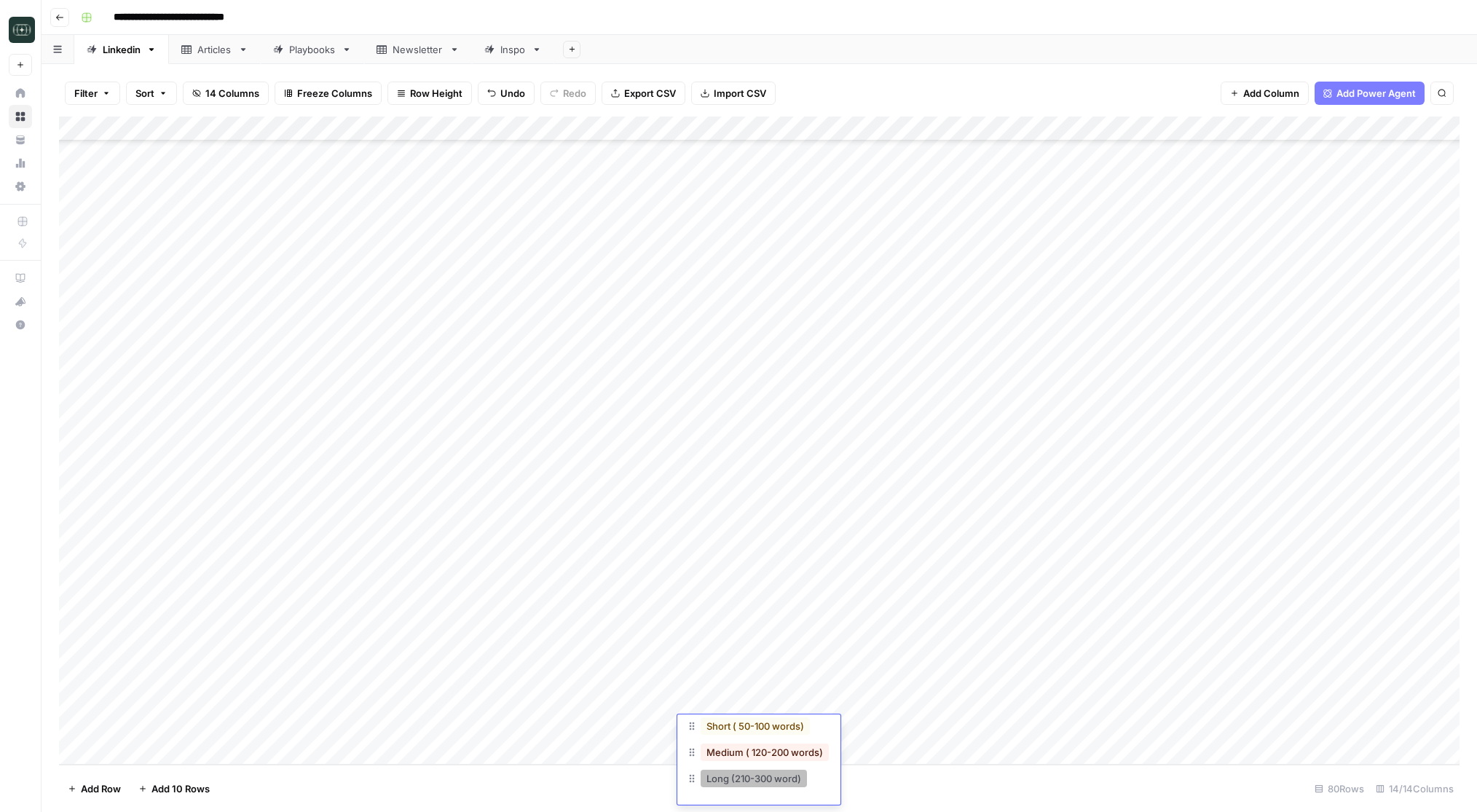
click at [750, 778] on button "Long (210-300 word)" at bounding box center [754, 778] width 107 height 17
click at [903, 720] on div "Add Column" at bounding box center [760, 440] width 1400 height 648
click at [1081, 728] on div "Add Column" at bounding box center [760, 440] width 1400 height 648
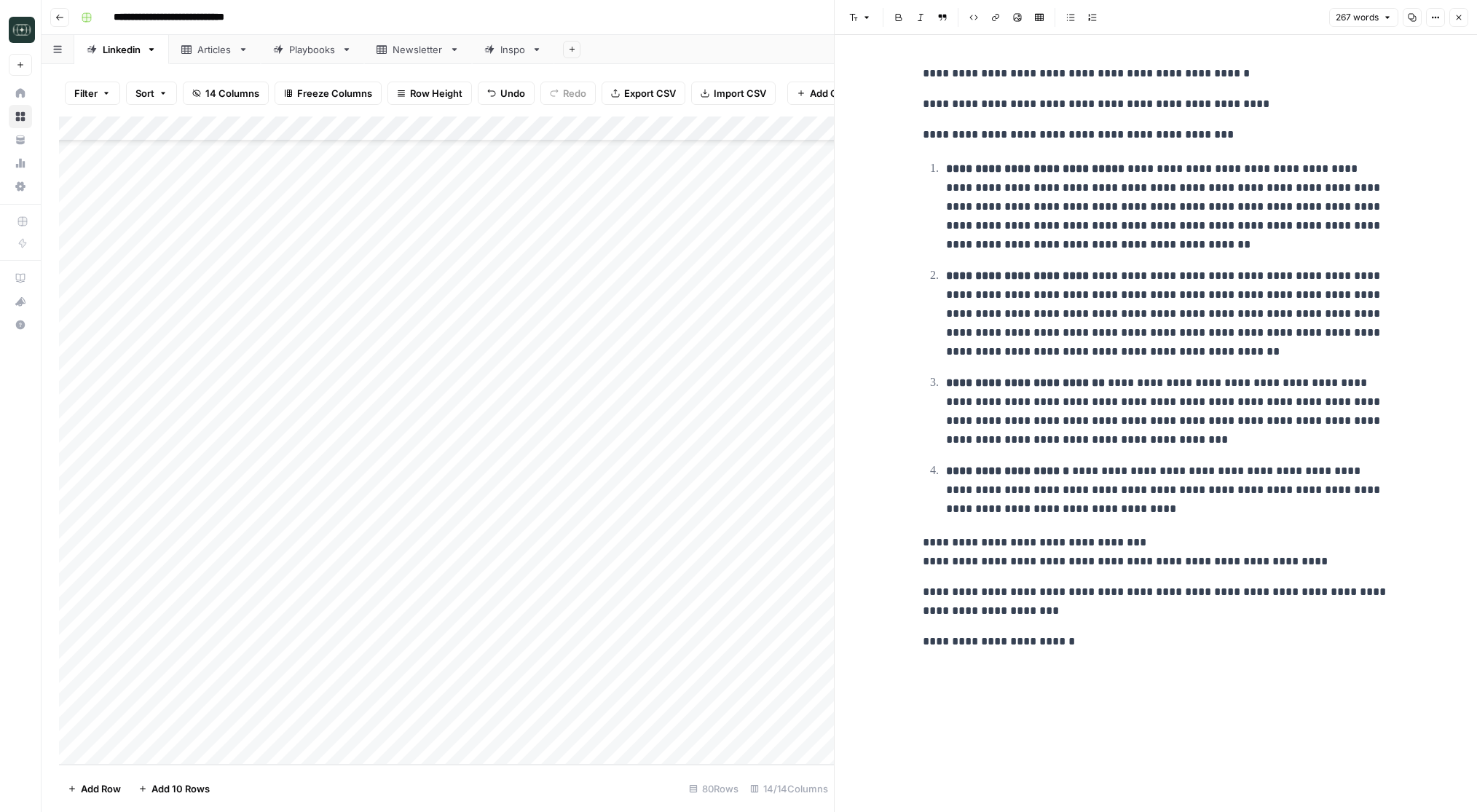
click at [379, 729] on div "Add Column" at bounding box center [446, 440] width 775 height 648
click at [368, 768] on footer "Add Row Add 10 Rows 80 Rows 14/14 Columns" at bounding box center [446, 788] width 775 height 47
click at [349, 758] on div "Add Column" at bounding box center [446, 440] width 775 height 648
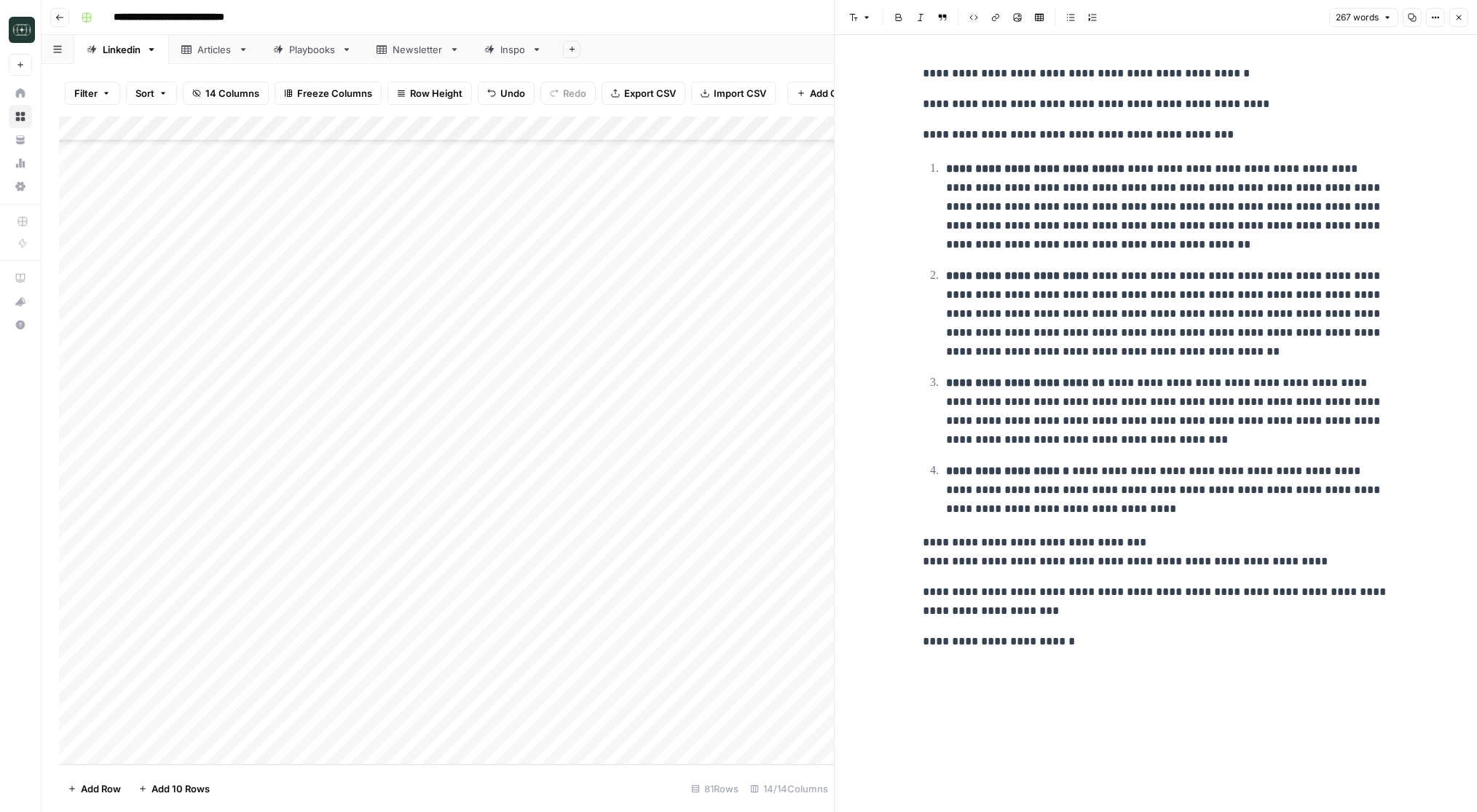
scroll to position [1430, 0]
click at [370, 717] on div at bounding box center [422, 728] width 331 height 27
click at [366, 711] on div "Add Column" at bounding box center [446, 440] width 775 height 648
type textarea "**********"
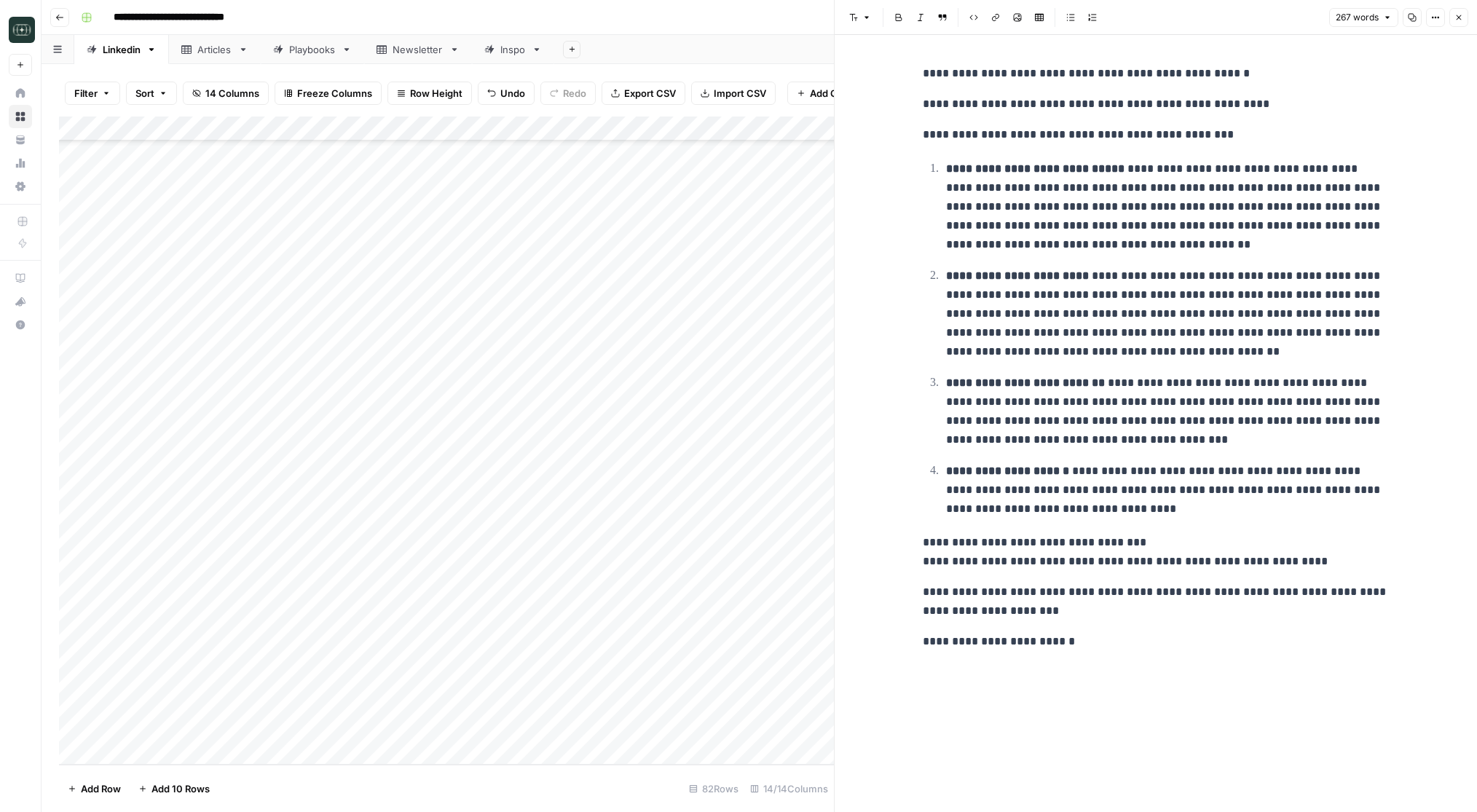
click at [631, 706] on div "Add Column" at bounding box center [446, 440] width 775 height 648
click at [645, 742] on button "Listicle" at bounding box center [630, 739] width 43 height 17
click at [757, 700] on div "Add Column" at bounding box center [446, 440] width 775 height 648
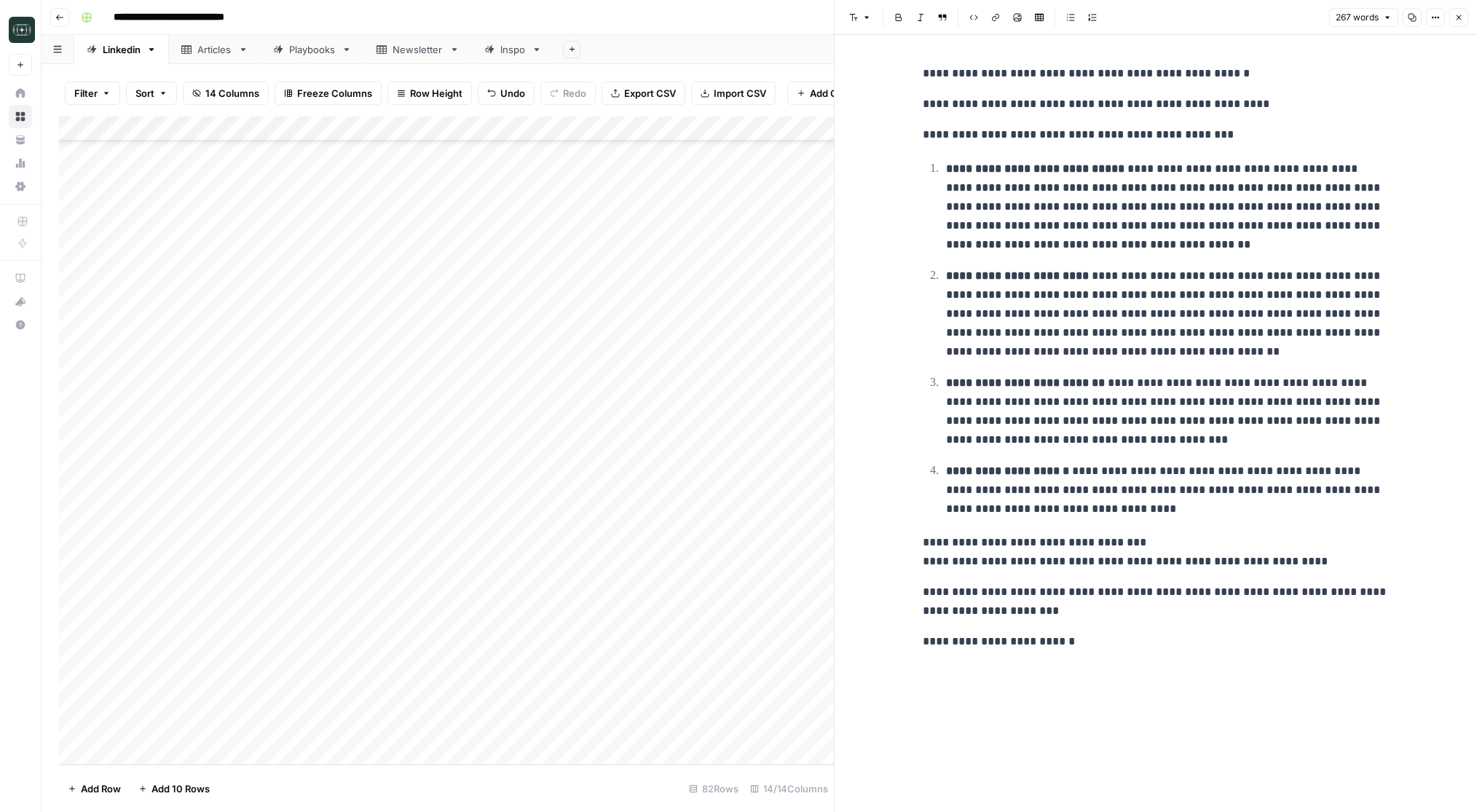
click at [757, 700] on div "Add Column" at bounding box center [446, 440] width 775 height 648
click at [729, 774] on button "Long (210-300 word)" at bounding box center [754, 778] width 107 height 17
click at [647, 700] on div "Add Column" at bounding box center [446, 440] width 775 height 648
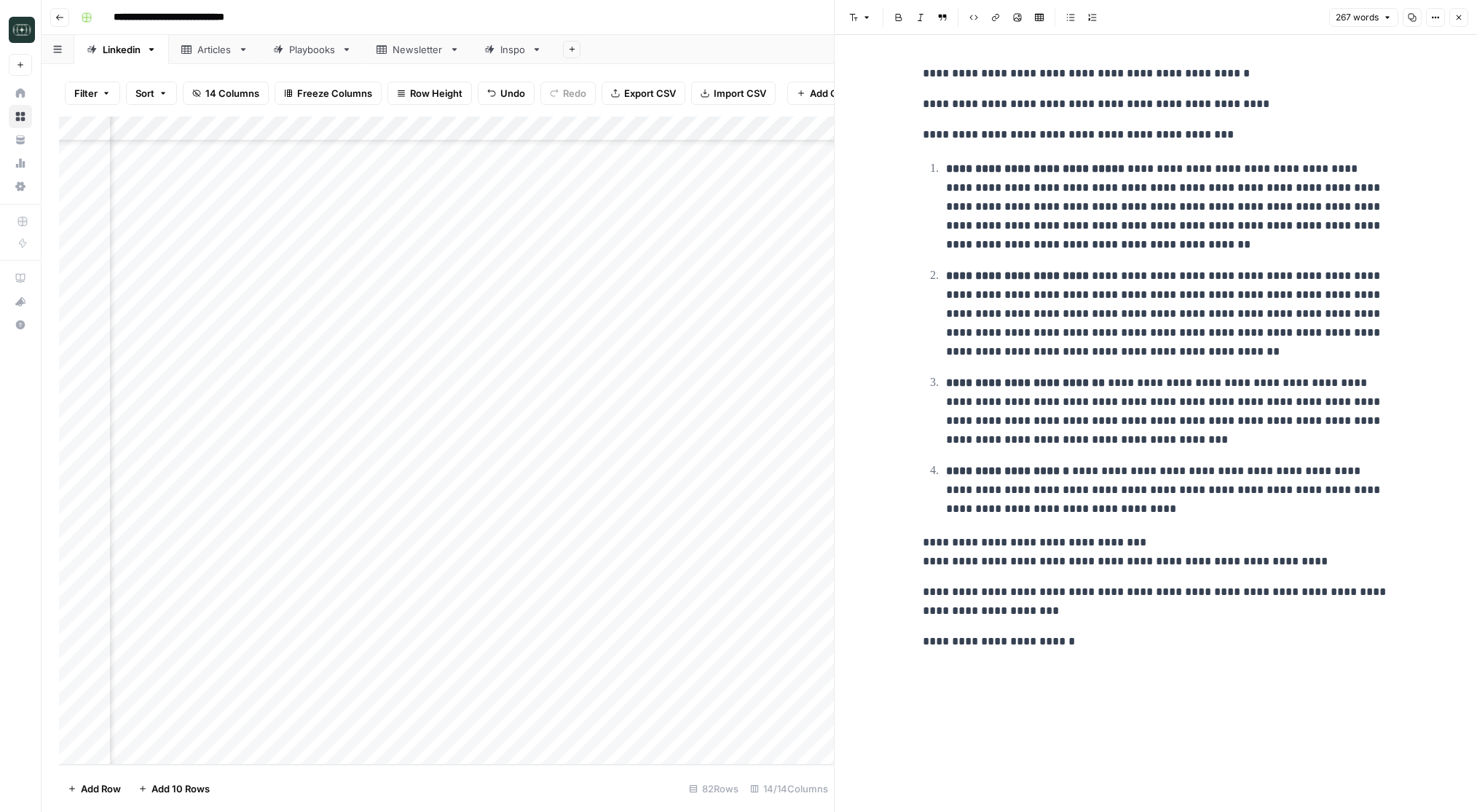
click at [1460, 17] on icon "button" at bounding box center [1459, 17] width 9 height 9
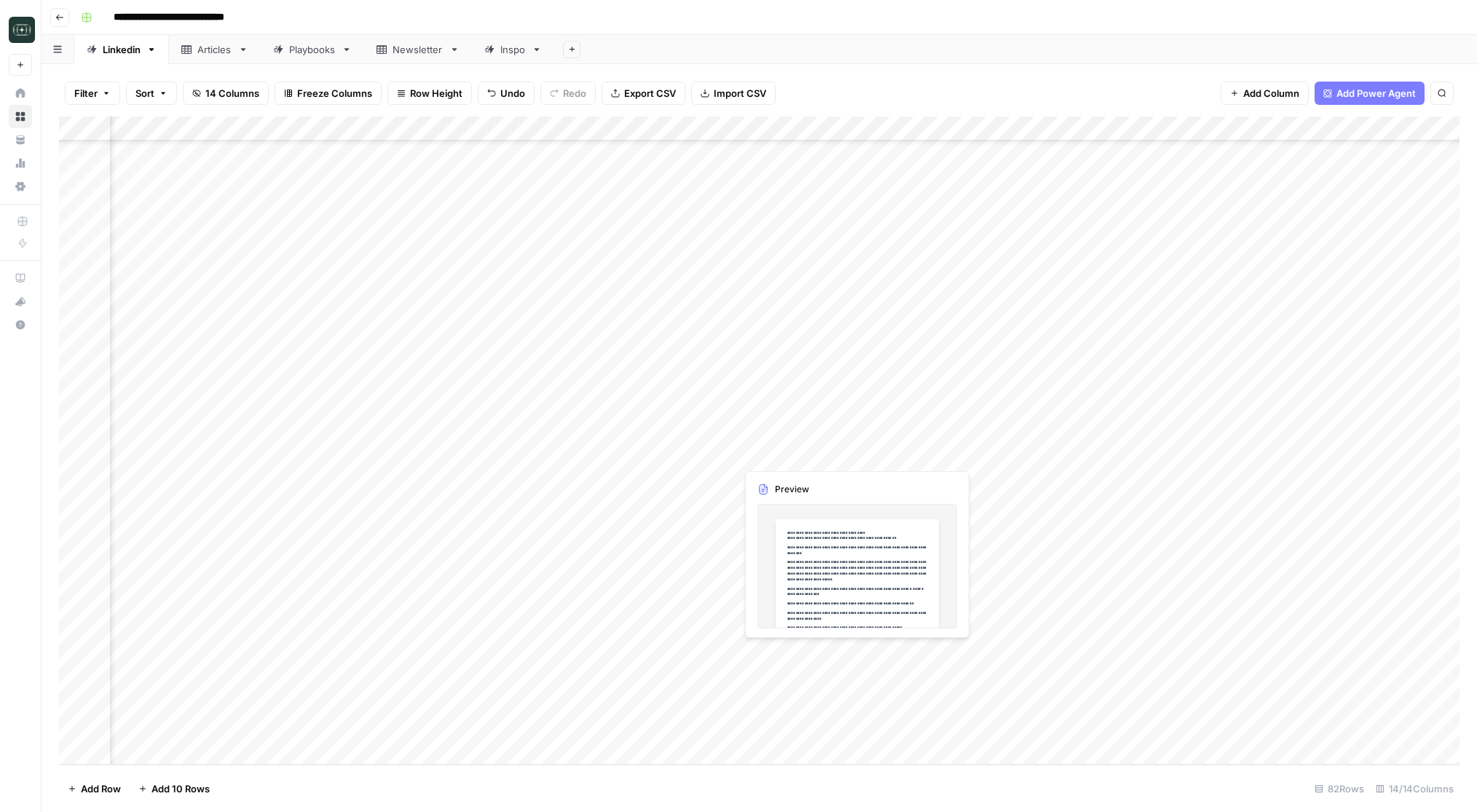
click at [792, 655] on div "Add Column" at bounding box center [760, 440] width 1400 height 648
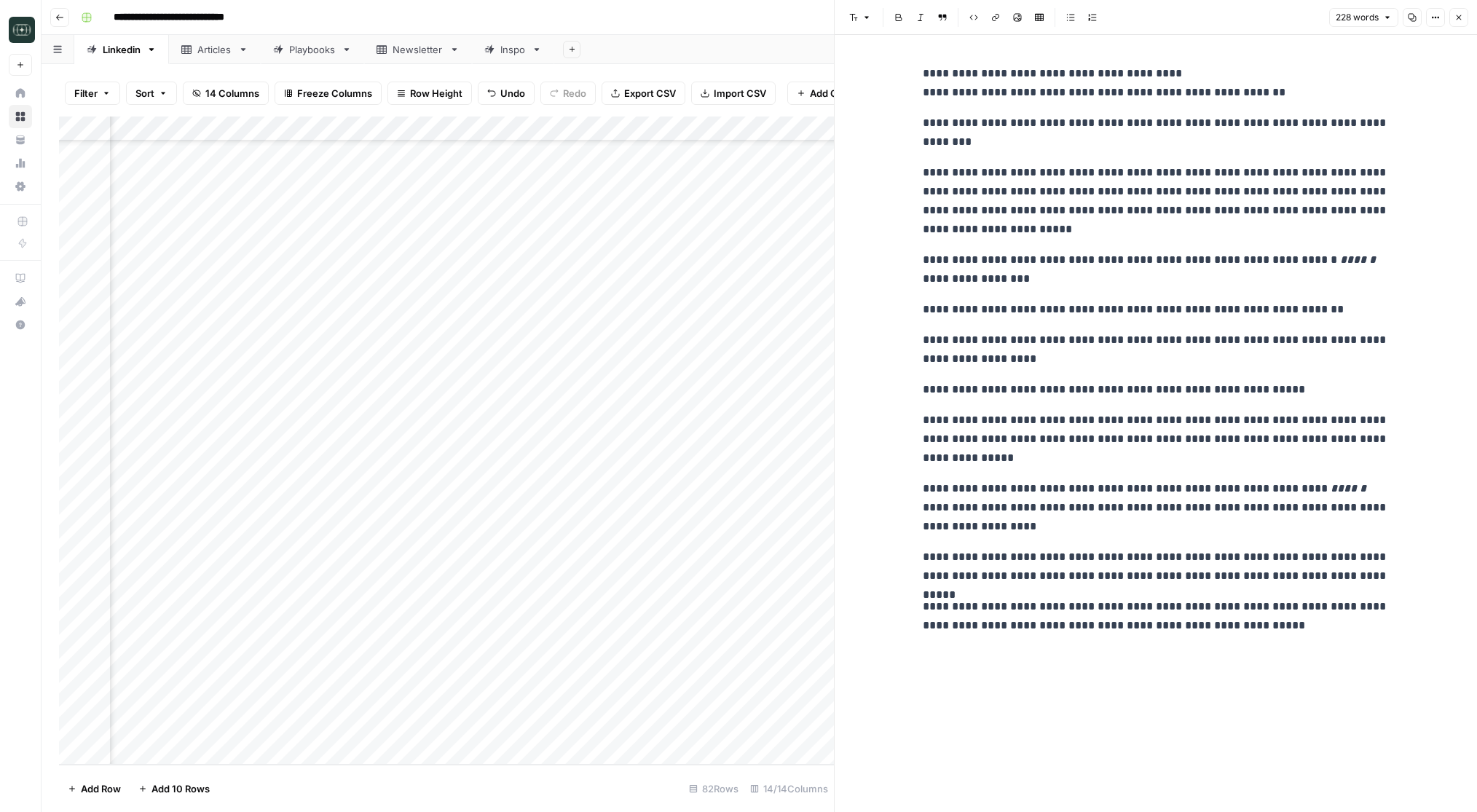
click at [1463, 17] on button "Close" at bounding box center [1458, 17] width 19 height 19
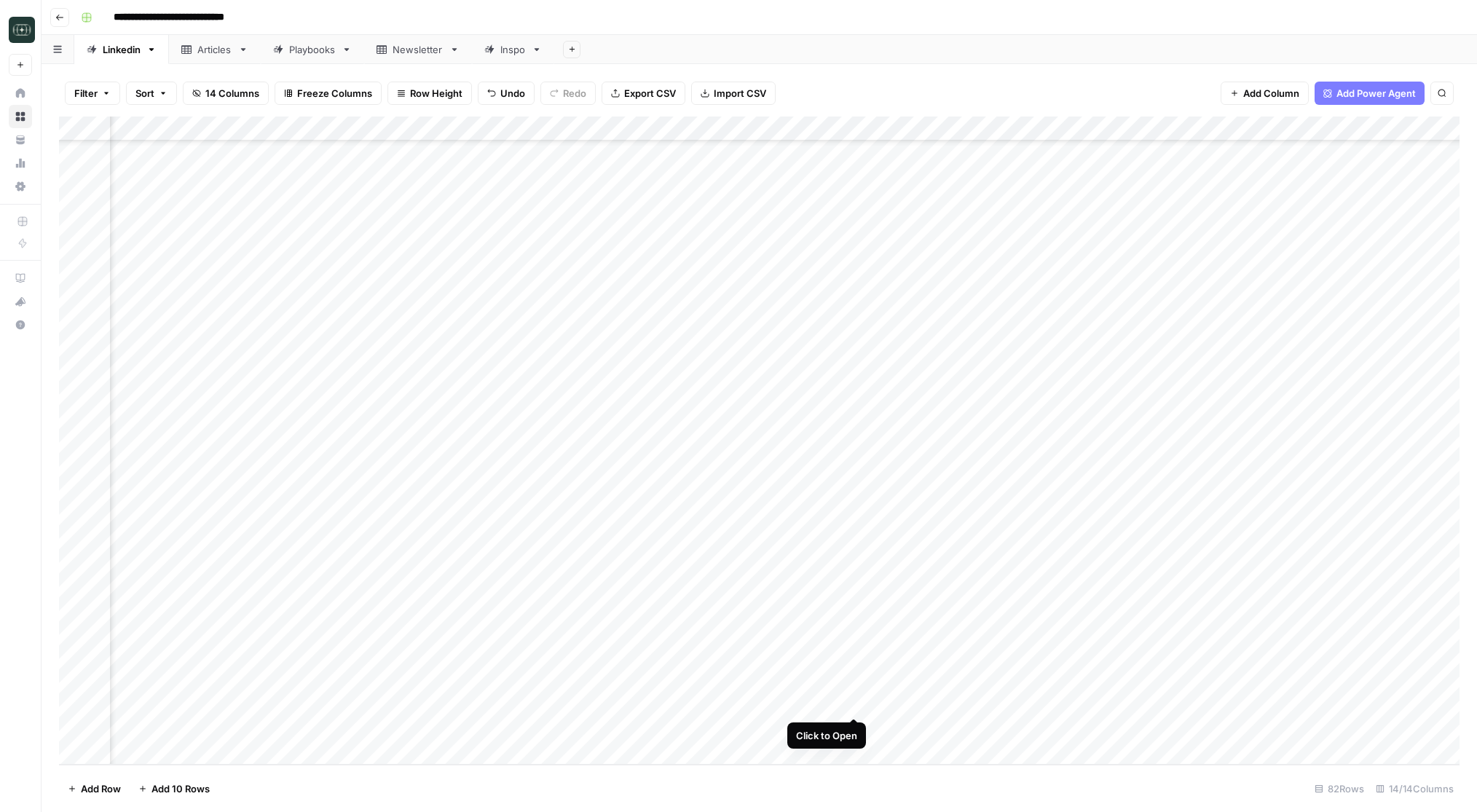
click at [854, 703] on div "Add Column" at bounding box center [760, 440] width 1400 height 648
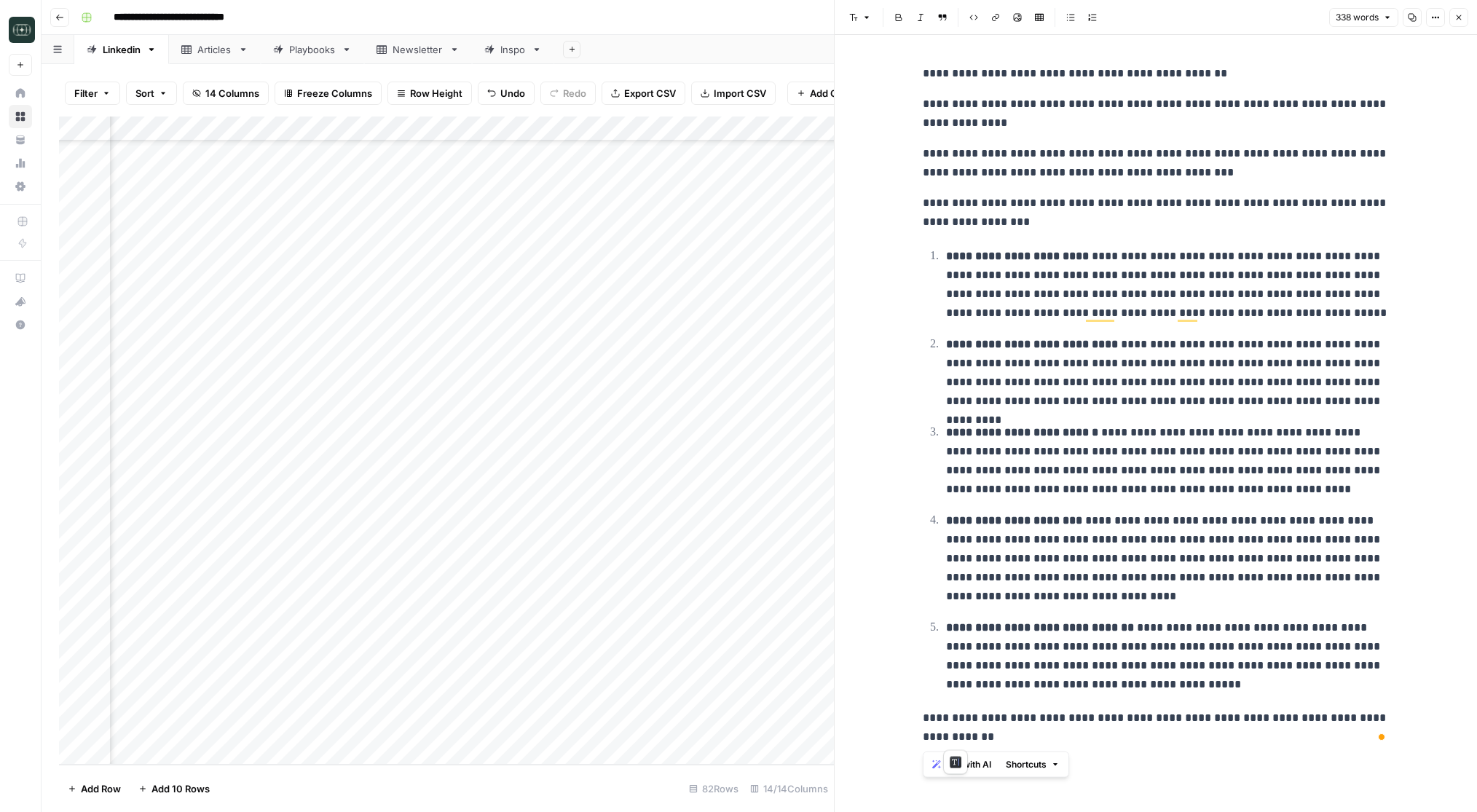
drag, startPoint x: 962, startPoint y: 741, endPoint x: 911, endPoint y: 26, distance: 716.8
click at [911, 26] on div "**********" at bounding box center [1155, 406] width 643 height 812
click at [994, 122] on p "**********" at bounding box center [1155, 113] width 466 height 38
click at [346, 704] on div "Add Column" at bounding box center [446, 440] width 775 height 648
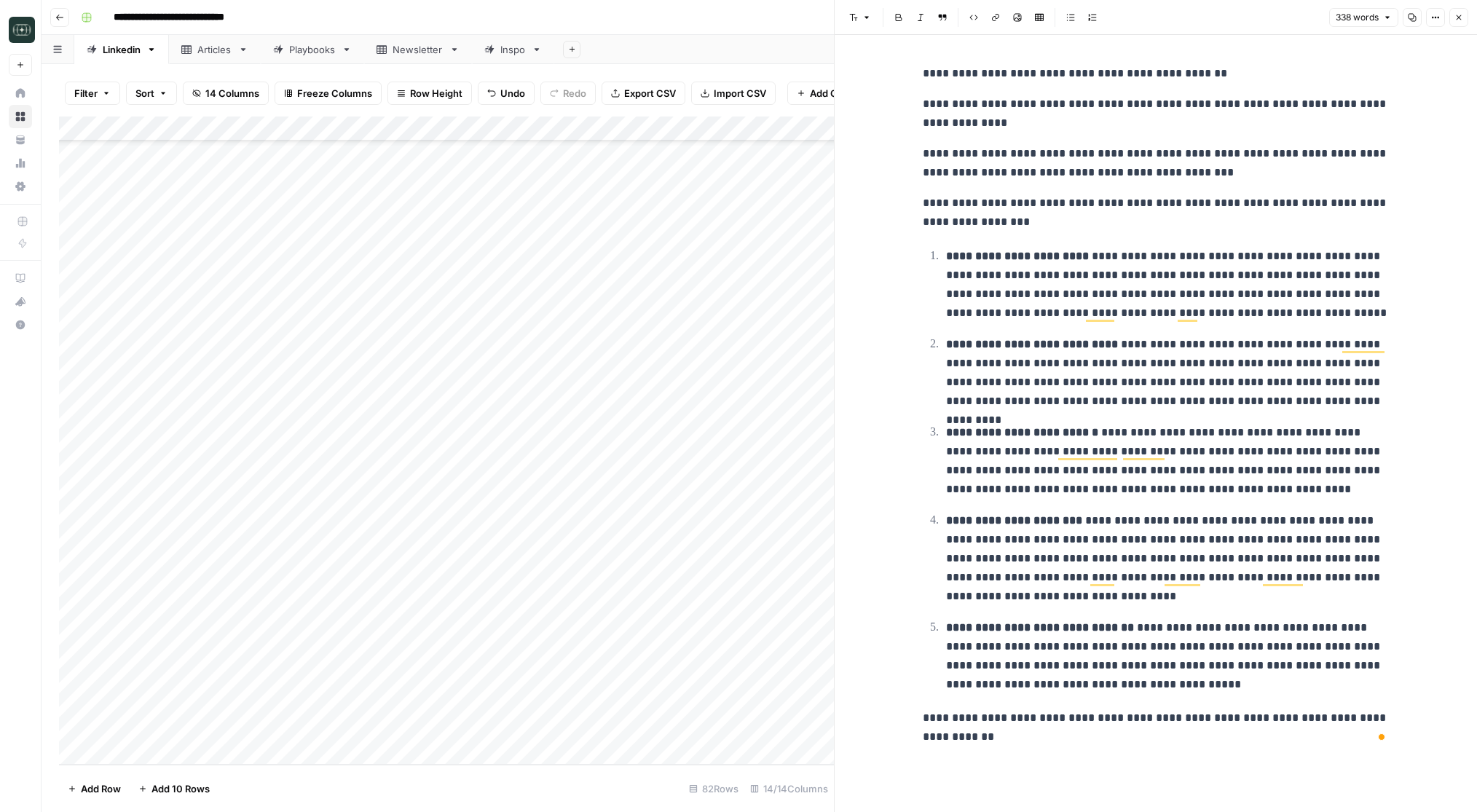
click at [346, 704] on div "Add Column" at bounding box center [446, 440] width 775 height 648
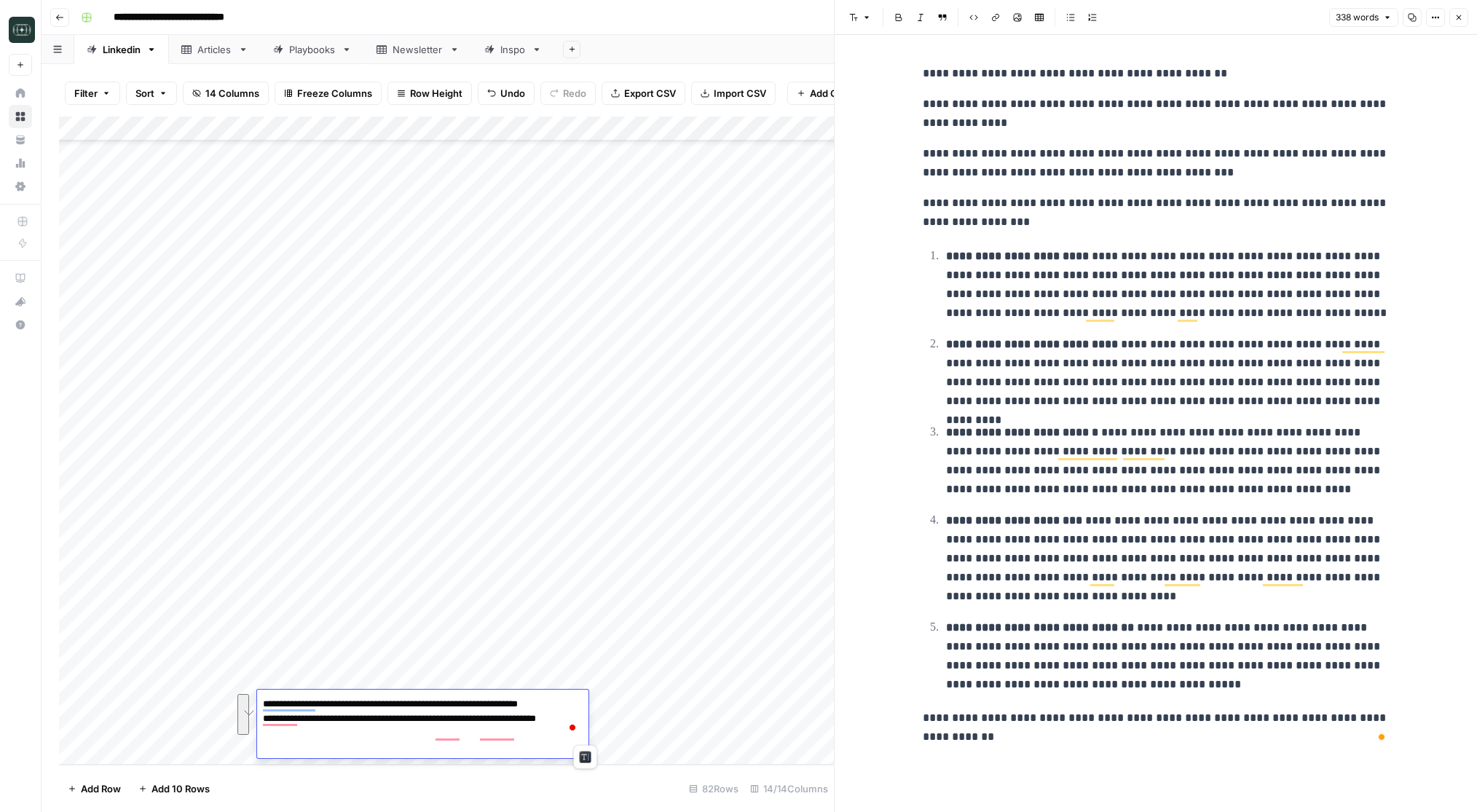
click at [426, 796] on footer "Add Row Add 10 Rows 82 Rows 14/14 Columns" at bounding box center [446, 788] width 775 height 47
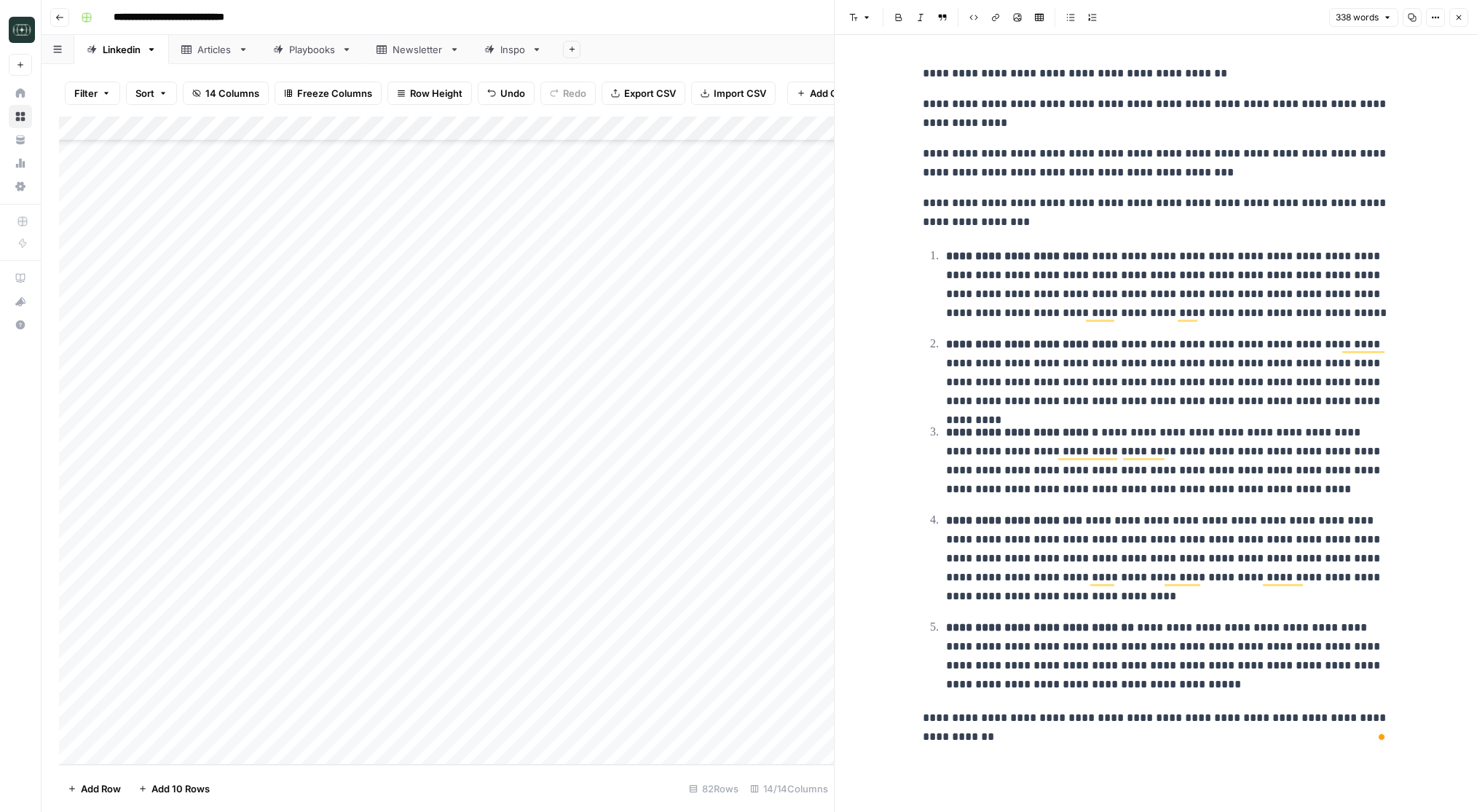
click at [424, 726] on div "Add Column" at bounding box center [446, 440] width 775 height 648
drag, startPoint x: 379, startPoint y: 729, endPoint x: 357, endPoint y: 729, distance: 22.0
click at [357, 729] on textarea "**********" at bounding box center [422, 744] width 331 height 50
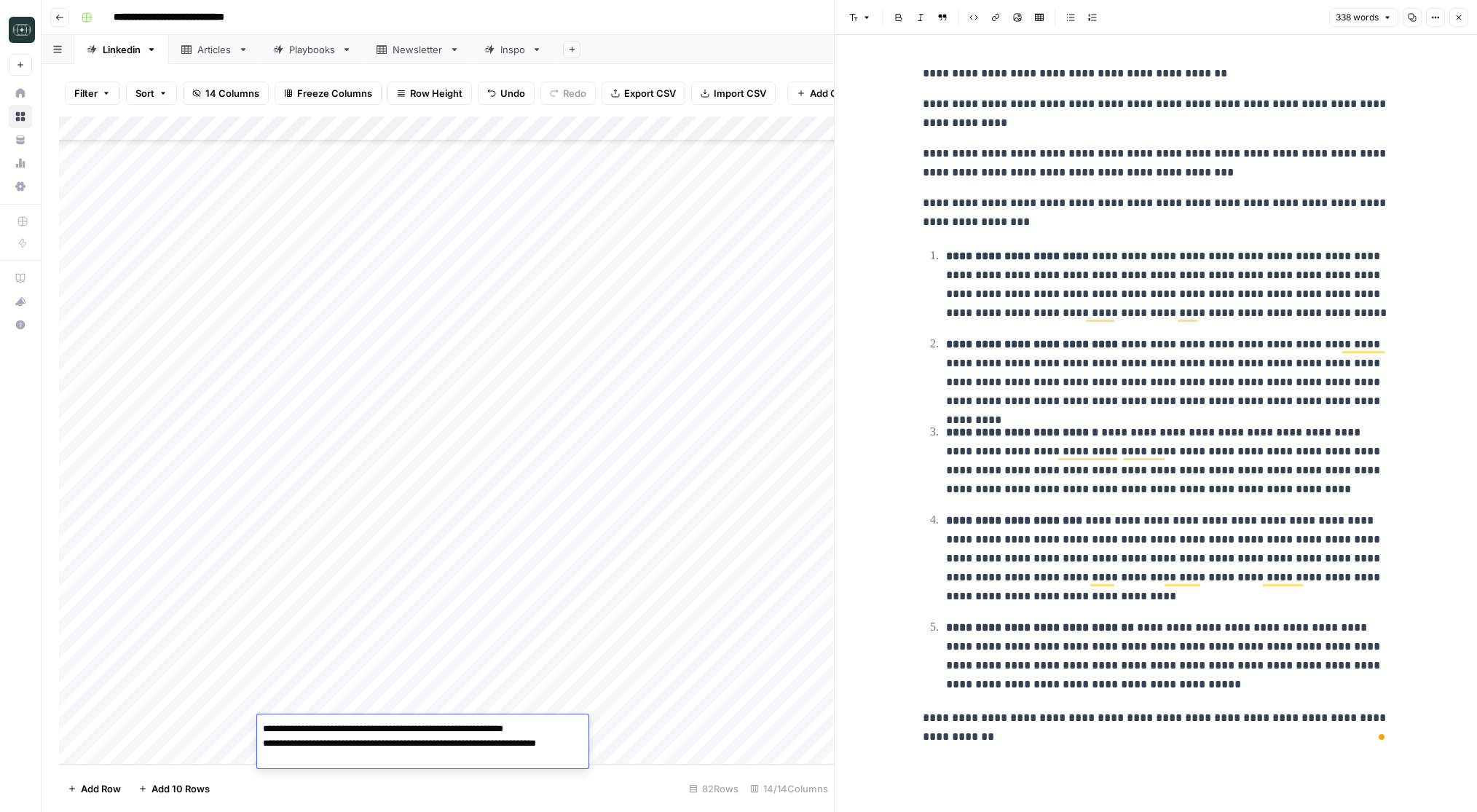
click at [368, 732] on textarea "**********" at bounding box center [422, 736] width 331 height 35
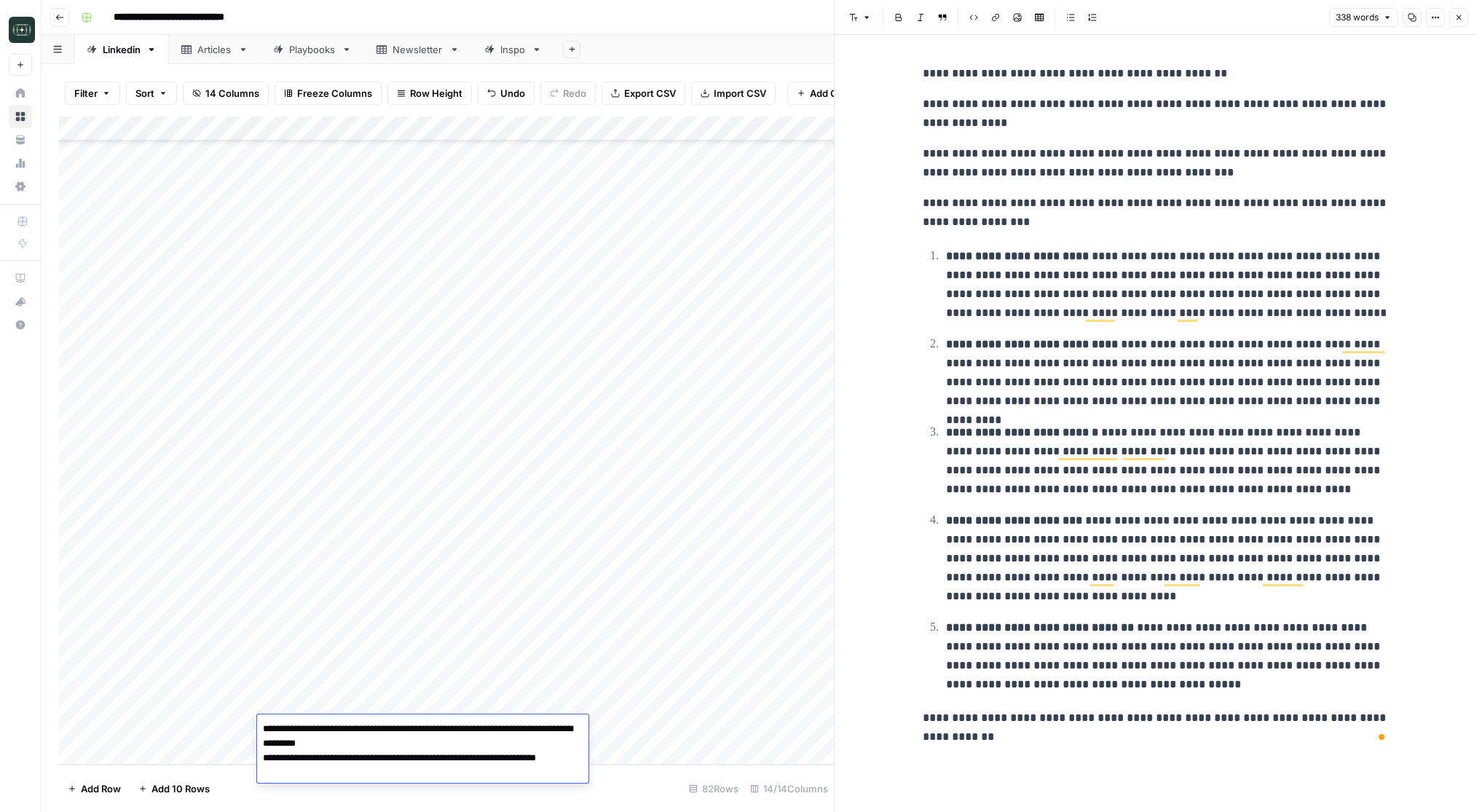
type textarea "**********"
click at [637, 722] on div "Add Column" at bounding box center [446, 440] width 775 height 648
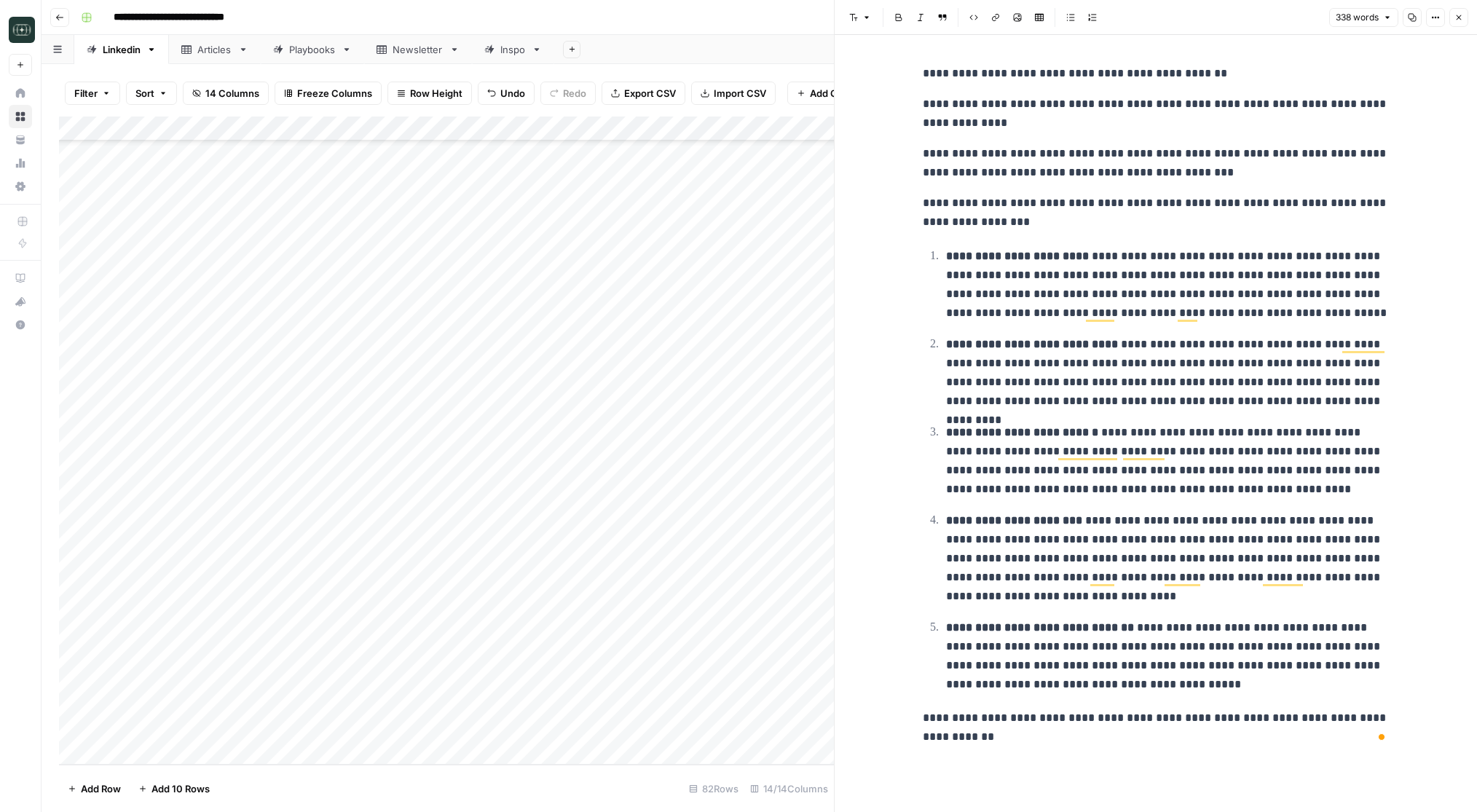
click at [637, 722] on div "Add Column" at bounding box center [446, 440] width 775 height 648
click at [539, 726] on div "Add Column" at bounding box center [446, 440] width 775 height 648
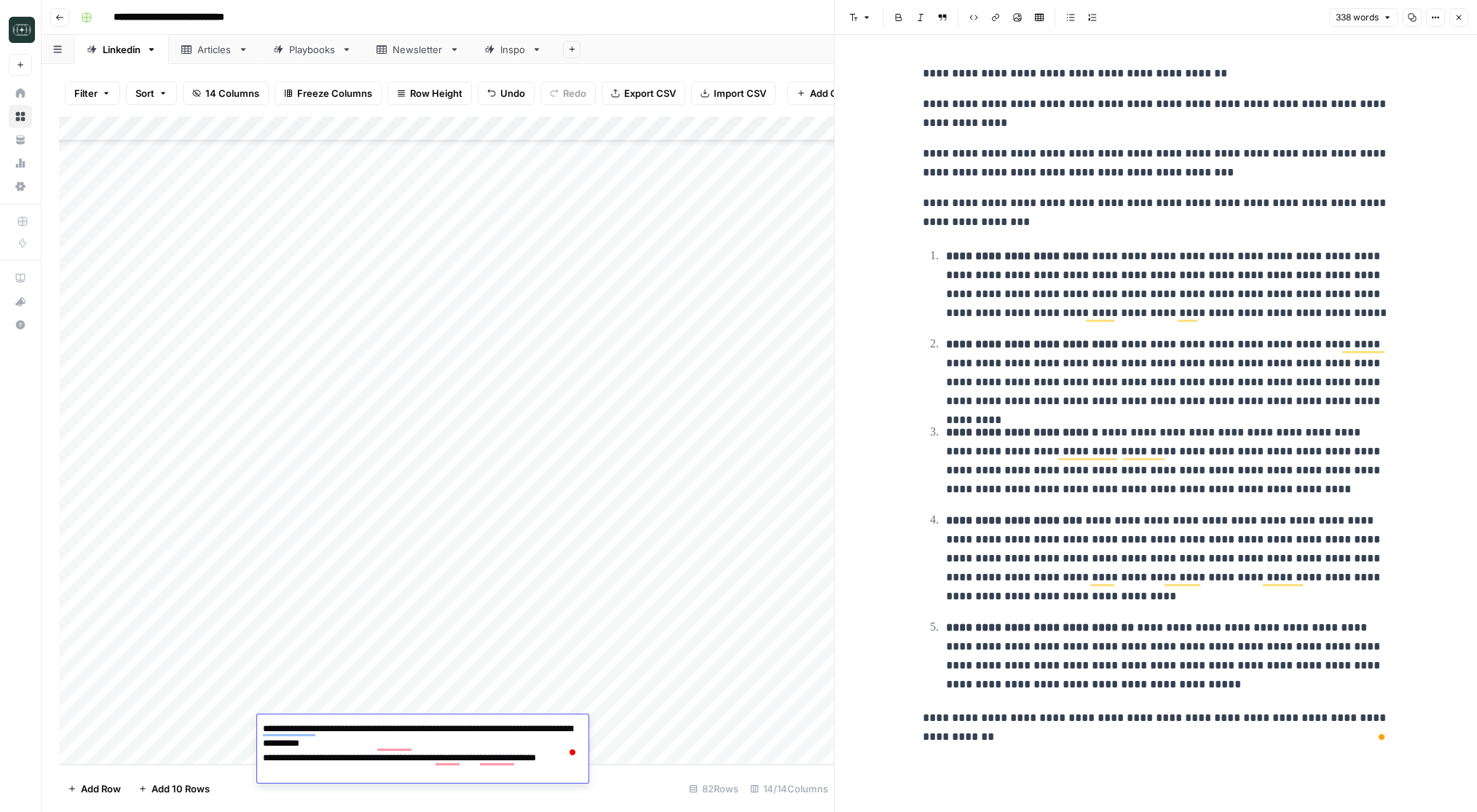
click at [542, 732] on textarea "**********" at bounding box center [422, 744] width 331 height 50
click at [548, 735] on textarea "**********" at bounding box center [422, 744] width 331 height 50
click at [535, 745] on textarea "**********" at bounding box center [422, 744] width 331 height 50
type textarea "**********"
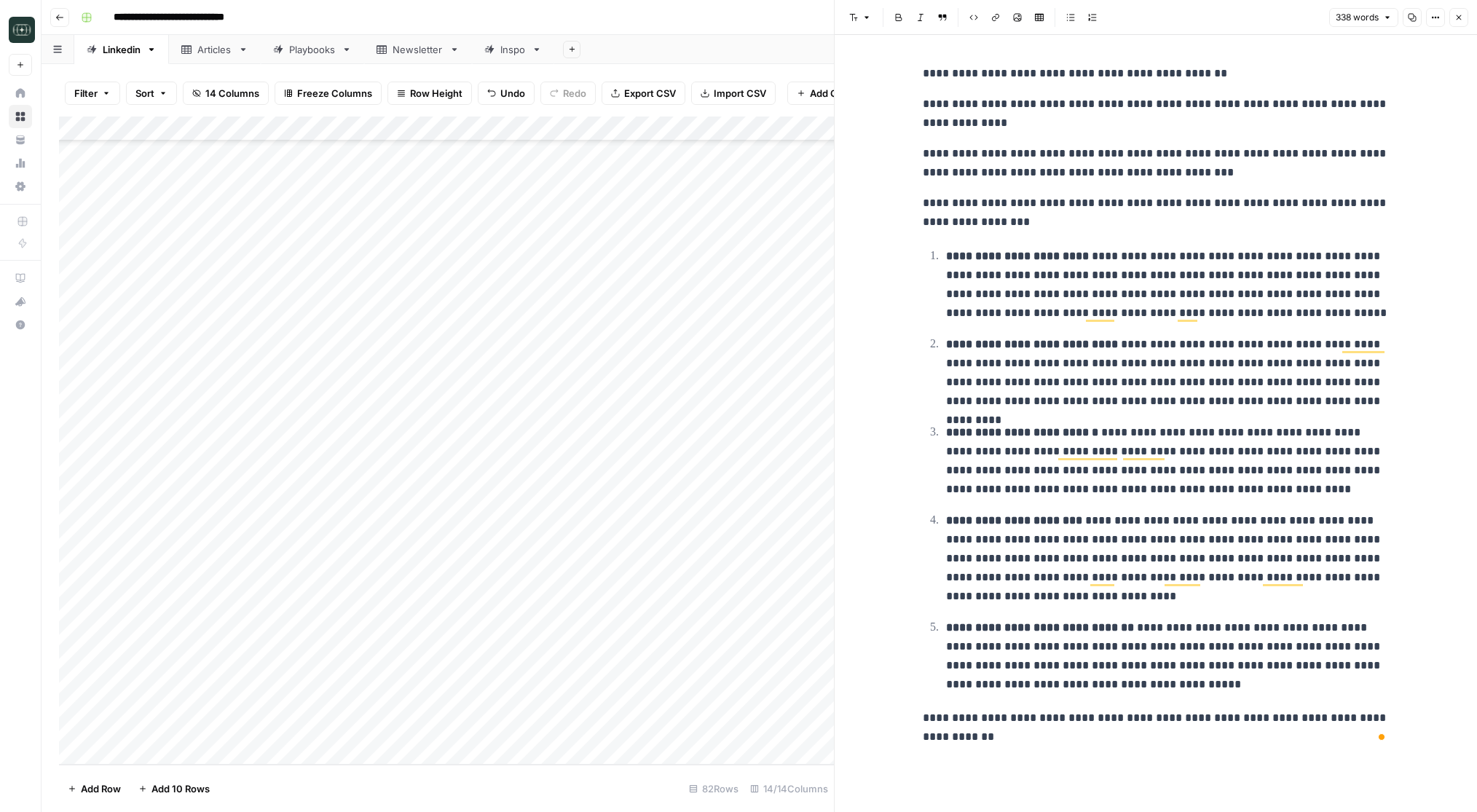
click at [630, 726] on div "Add Column" at bounding box center [446, 440] width 775 height 648
click at [636, 740] on button "Listicle" at bounding box center [630, 736] width 43 height 17
click at [705, 725] on div "Add Column" at bounding box center [446, 440] width 775 height 648
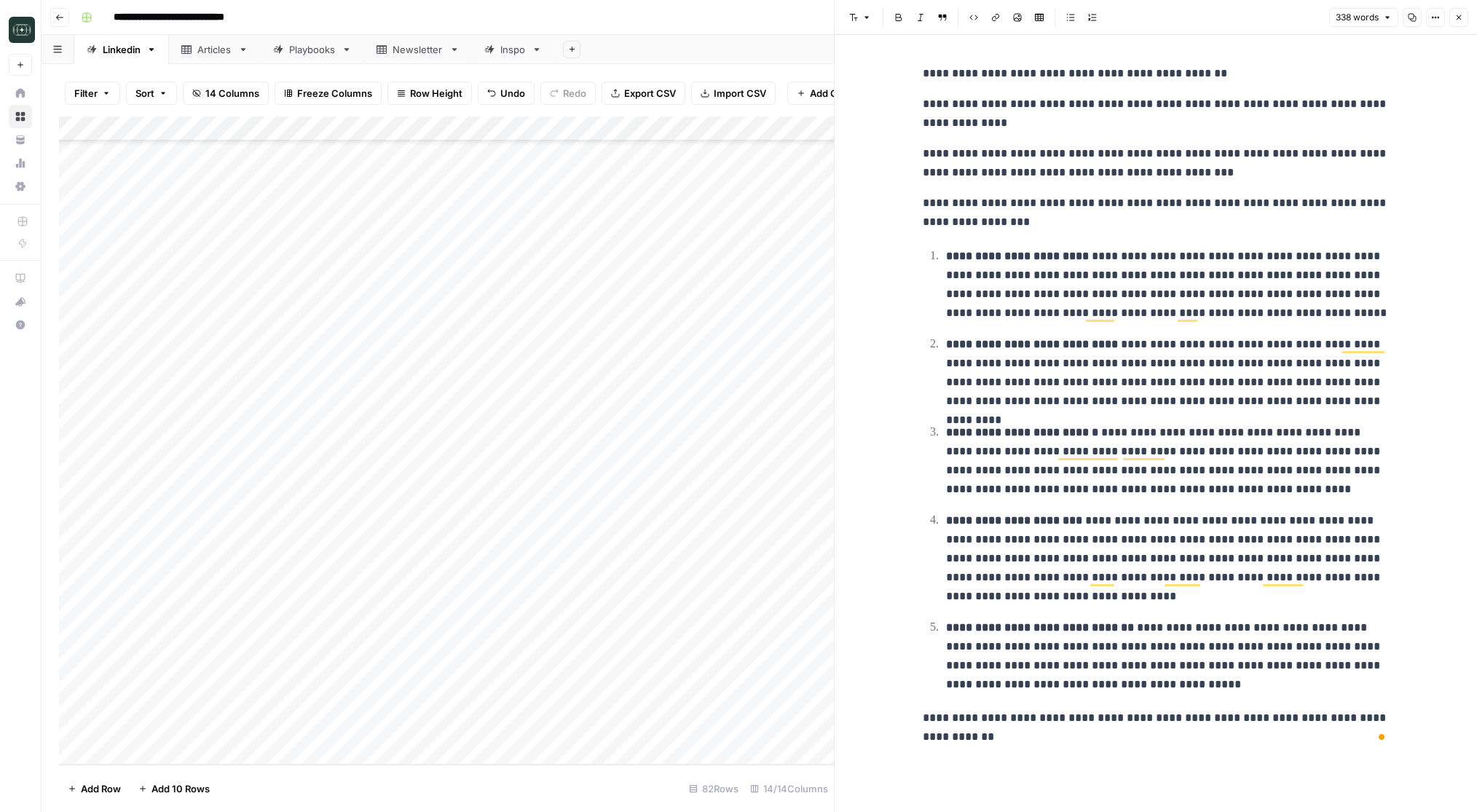
click at [705, 725] on div "Add Column" at bounding box center [446, 440] width 775 height 648
click at [763, 772] on button "Long (210-300 word)" at bounding box center [754, 778] width 107 height 17
click at [633, 735] on div "Add Column" at bounding box center [446, 440] width 775 height 648
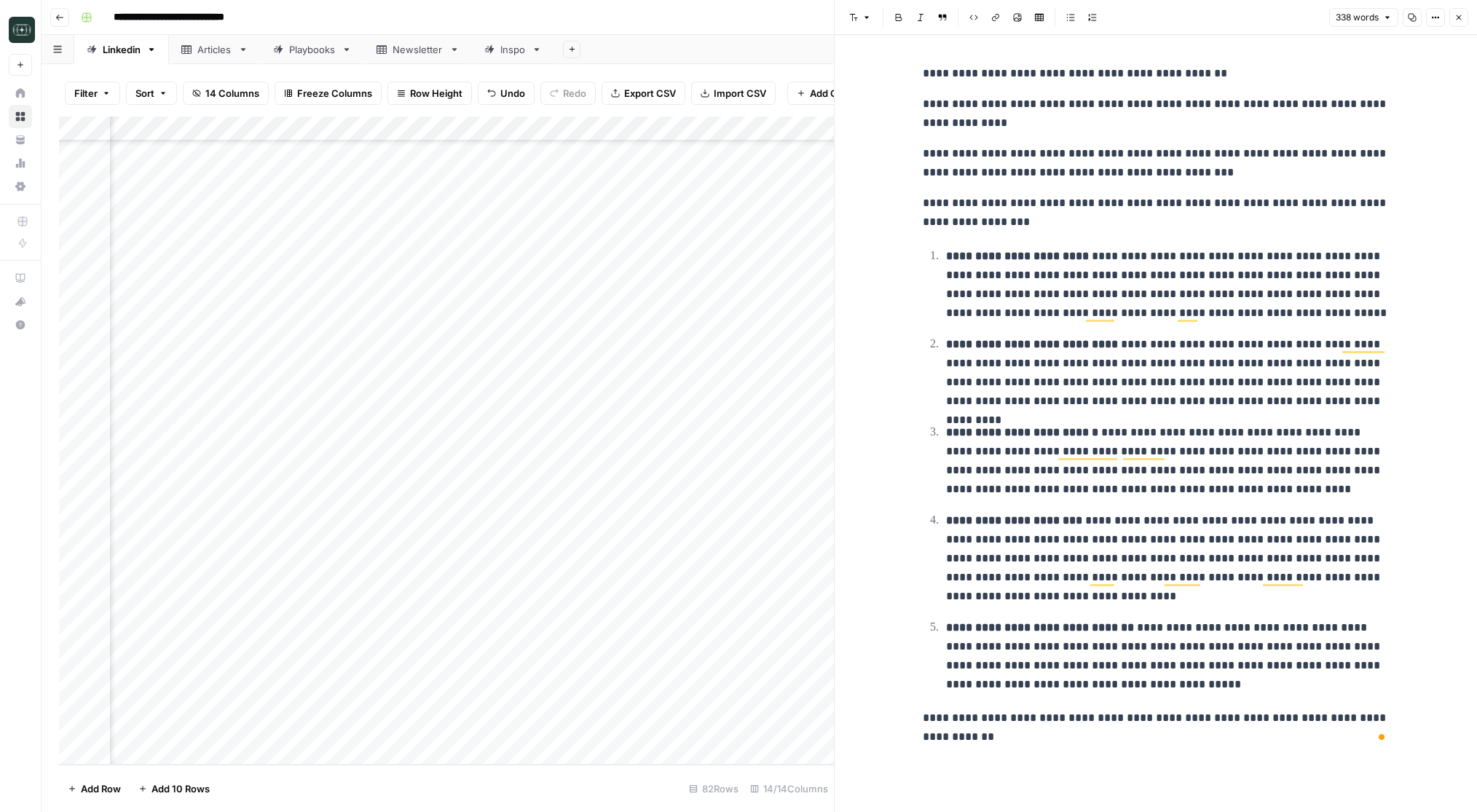
click at [1457, 20] on icon "button" at bounding box center [1459, 17] width 9 height 9
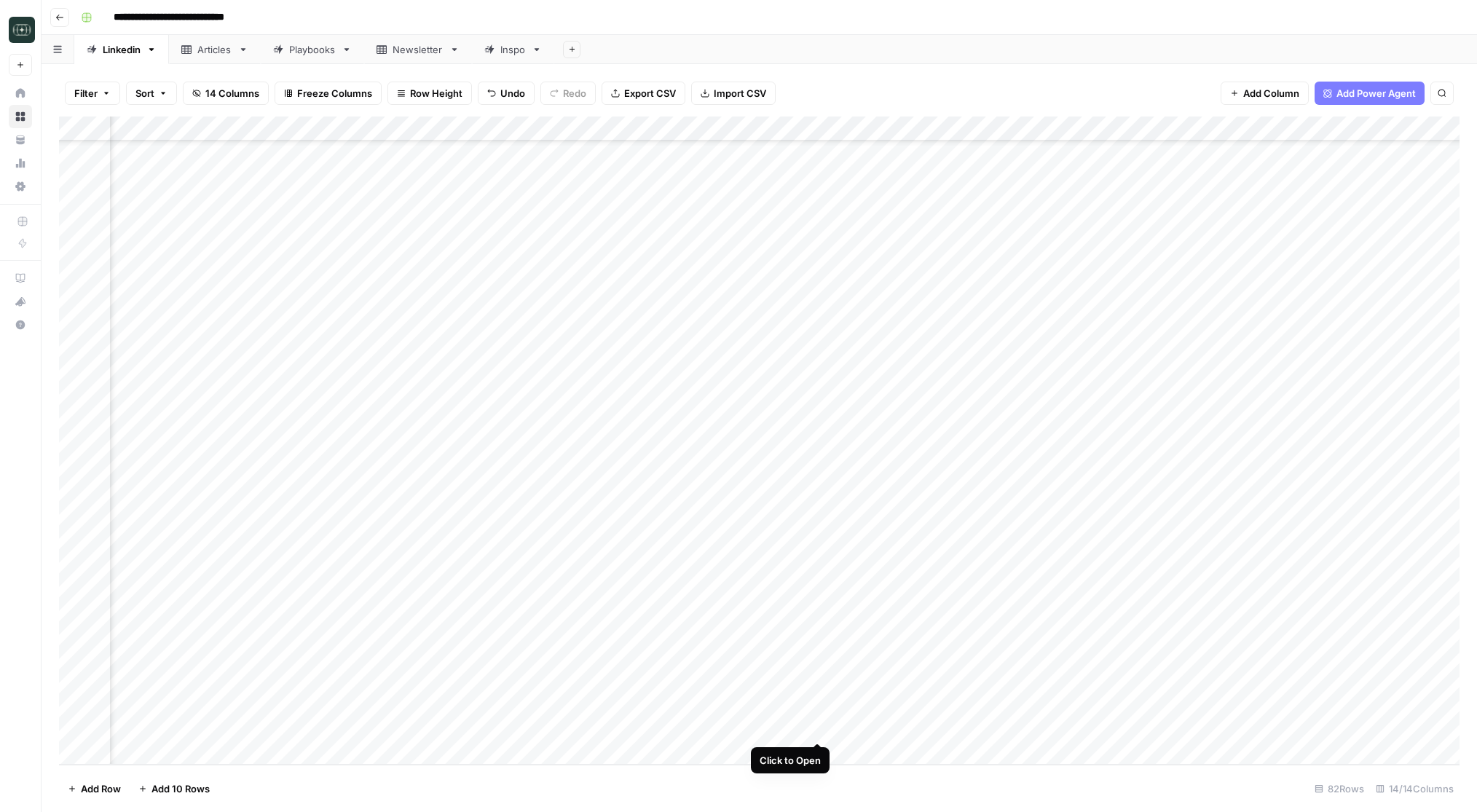
click at [820, 729] on div "Add Column" at bounding box center [760, 440] width 1400 height 648
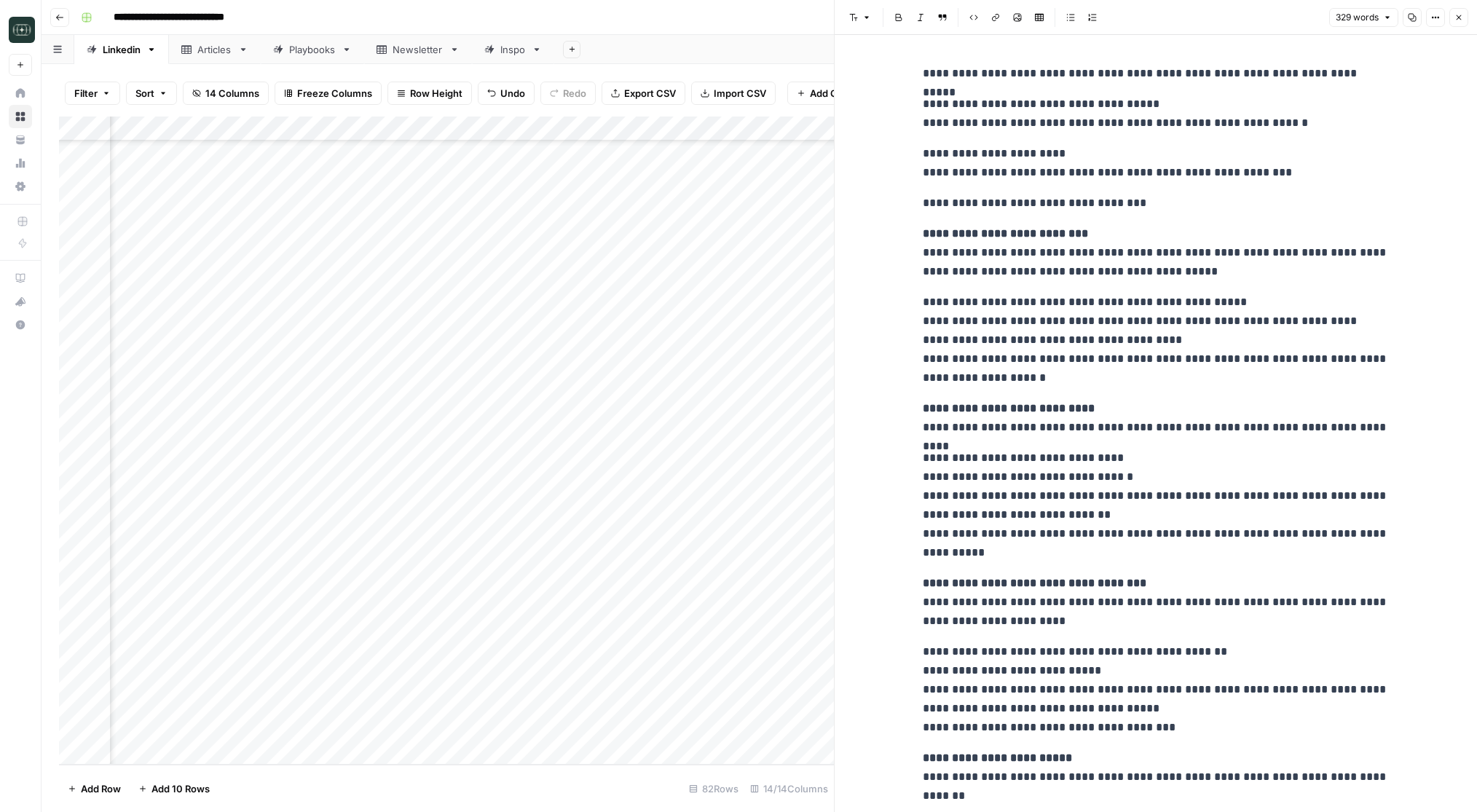
click at [1413, 14] on icon "button" at bounding box center [1412, 17] width 8 height 8
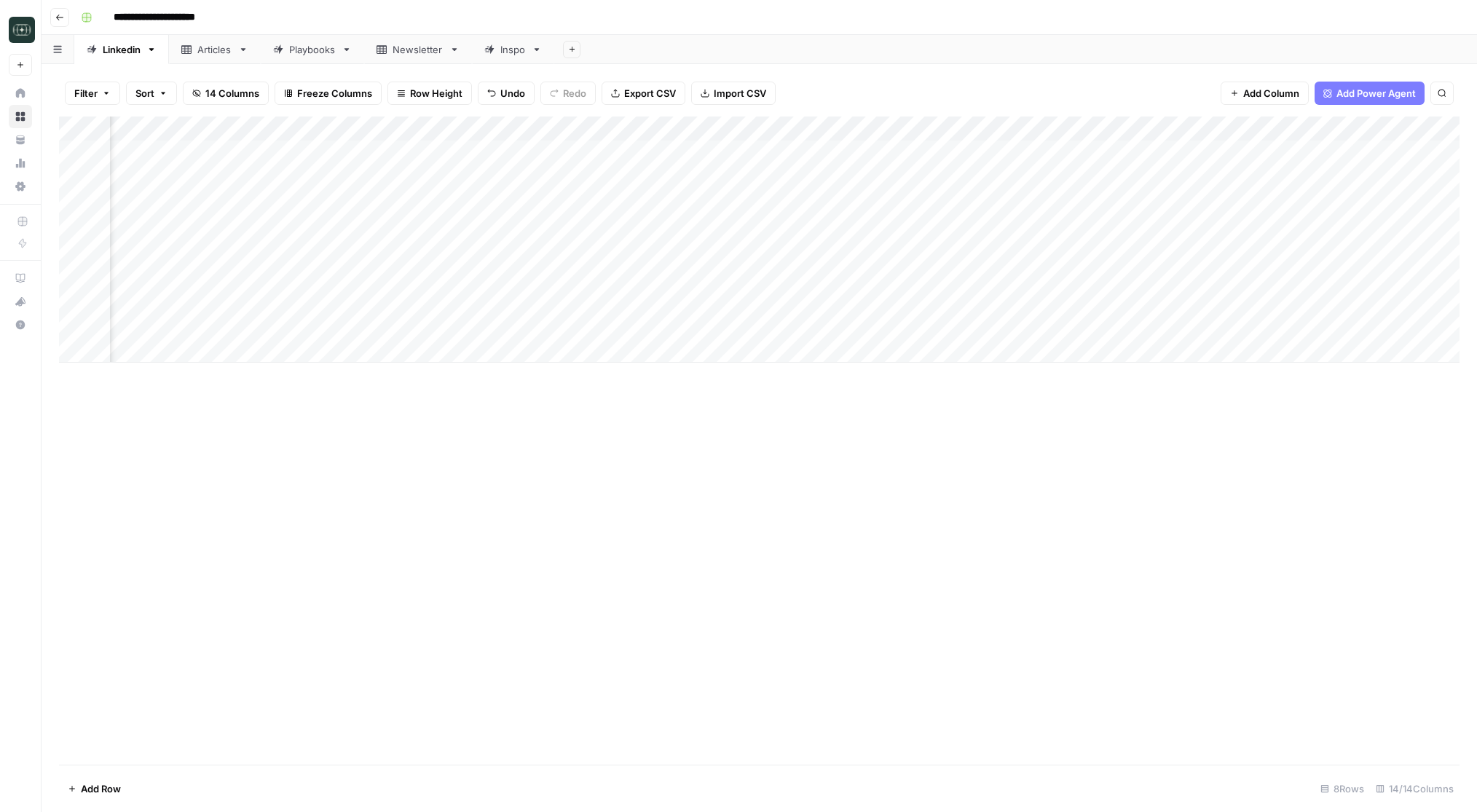
scroll to position [0, 225]
